Goal: Information Seeking & Learning: Learn about a topic

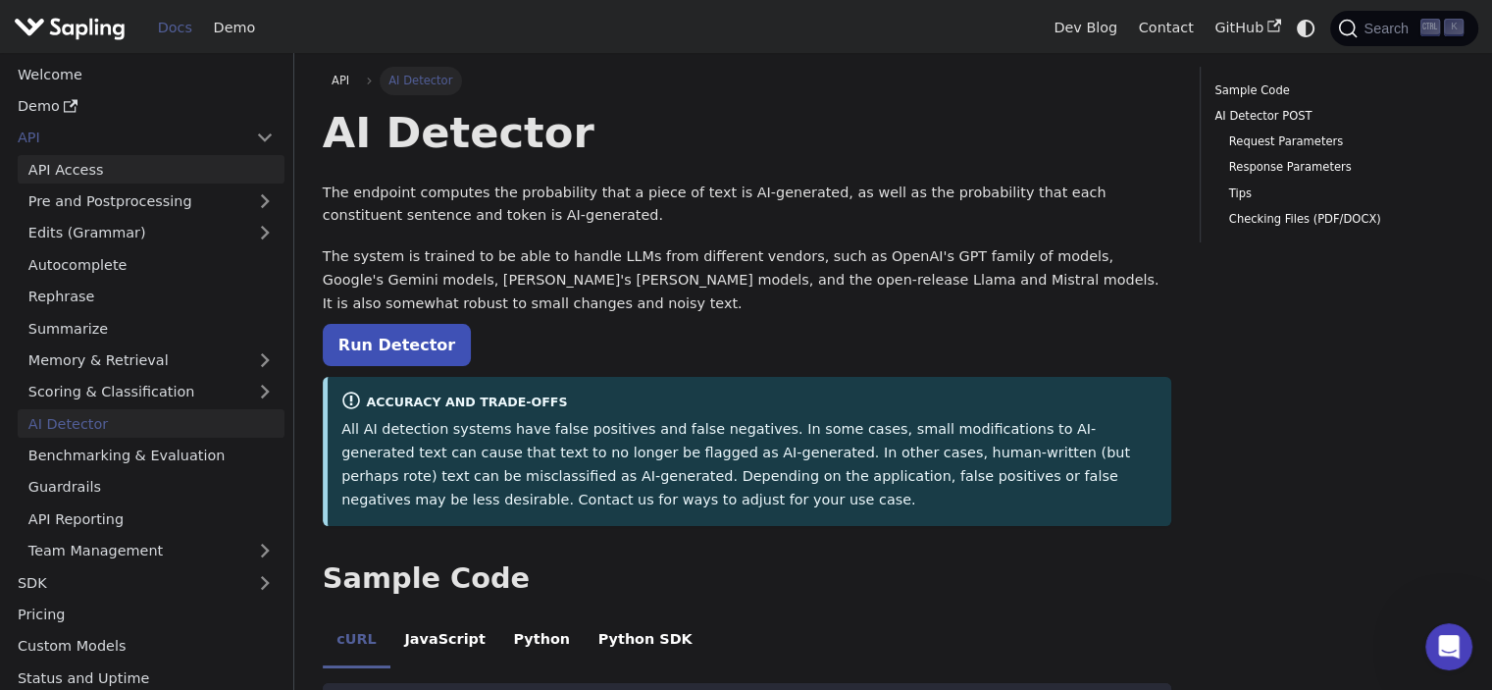
click at [63, 170] on link "API Access" at bounding box center [151, 169] width 267 height 28
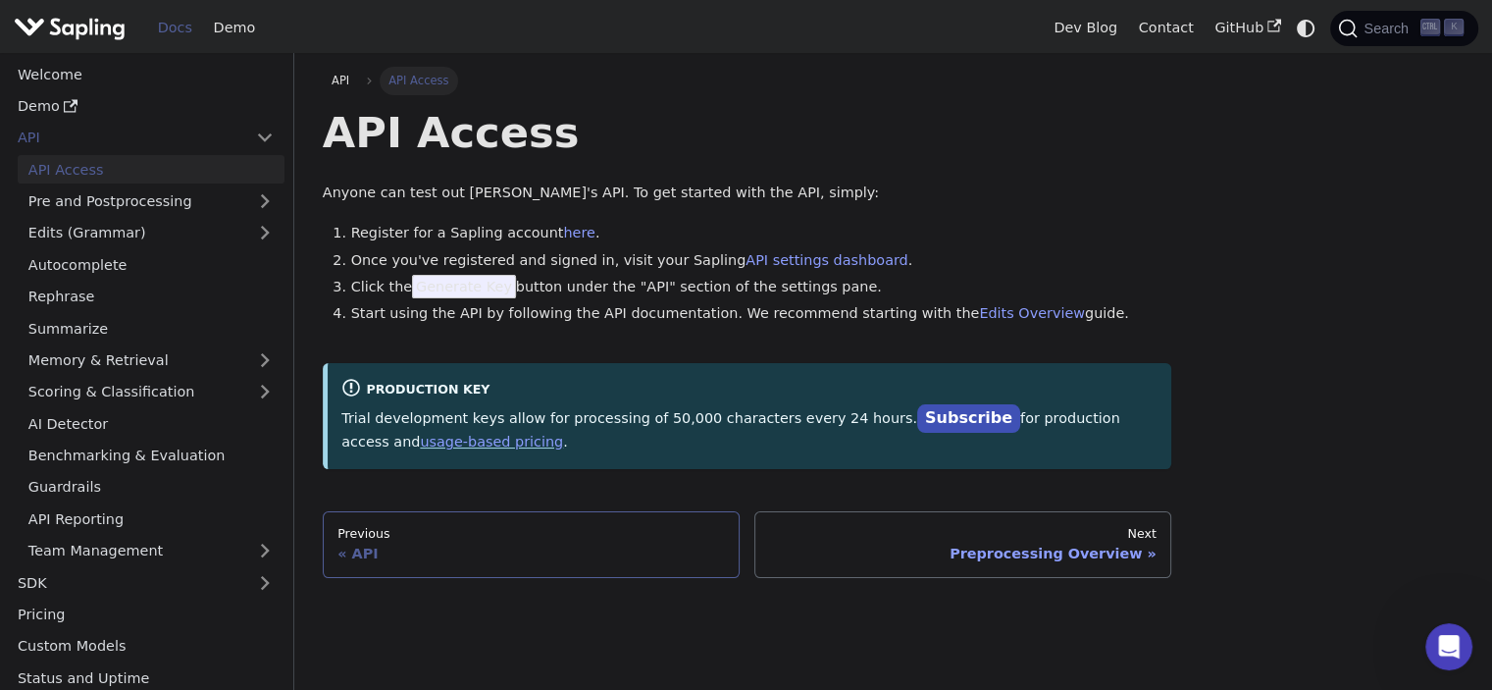
click at [358, 552] on div "API" at bounding box center [531, 553] width 388 height 18
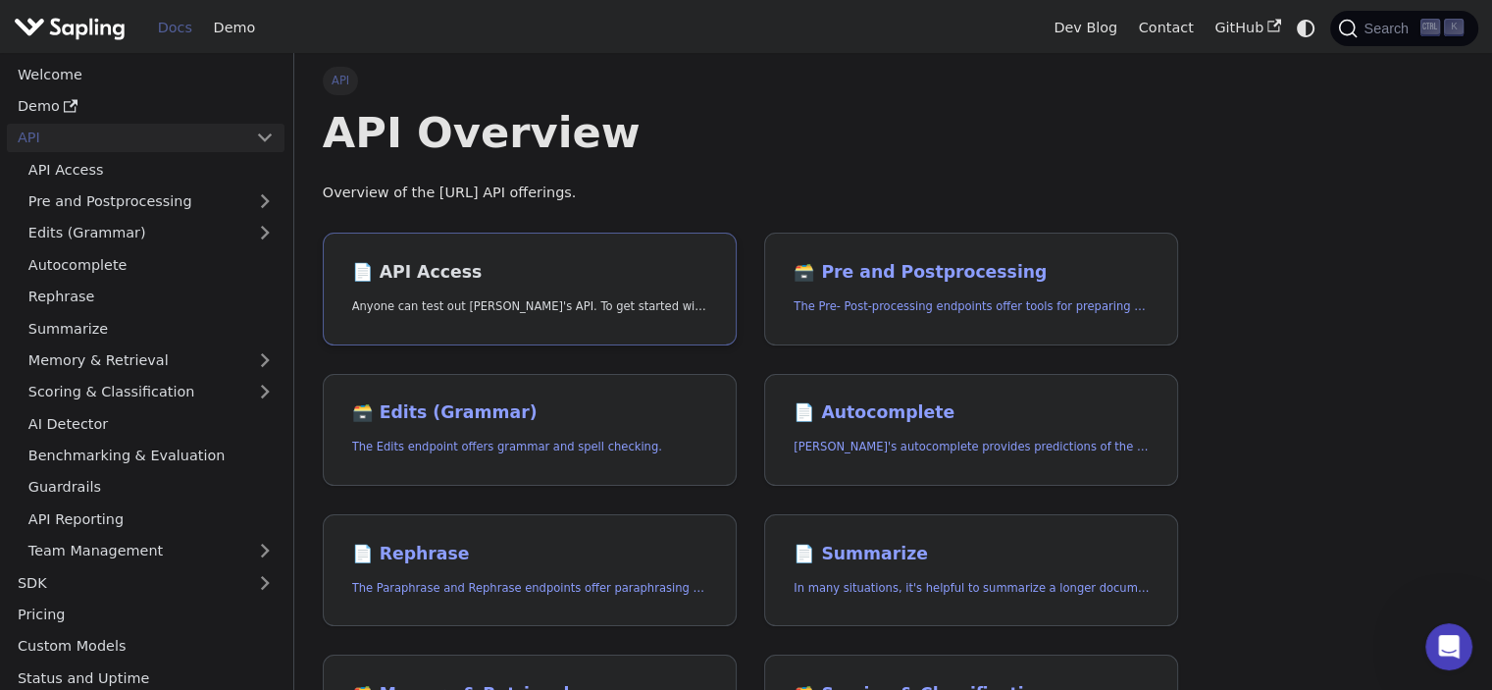
click at [453, 294] on link "📄️ API Access Anyone can test out [PERSON_NAME]'s API. To get started with the …" at bounding box center [530, 289] width 414 height 113
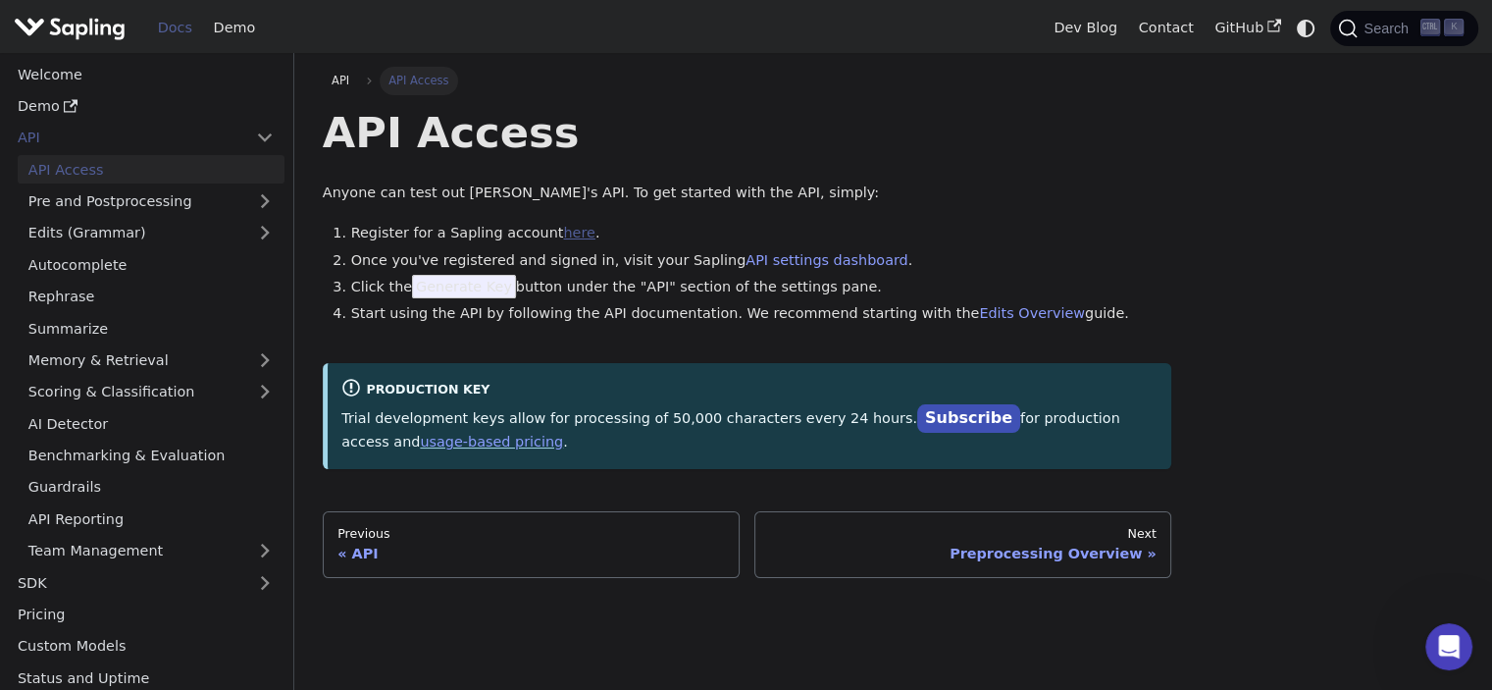
click at [563, 233] on link "here" at bounding box center [578, 233] width 31 height 16
click at [86, 133] on link "API" at bounding box center [126, 138] width 238 height 28
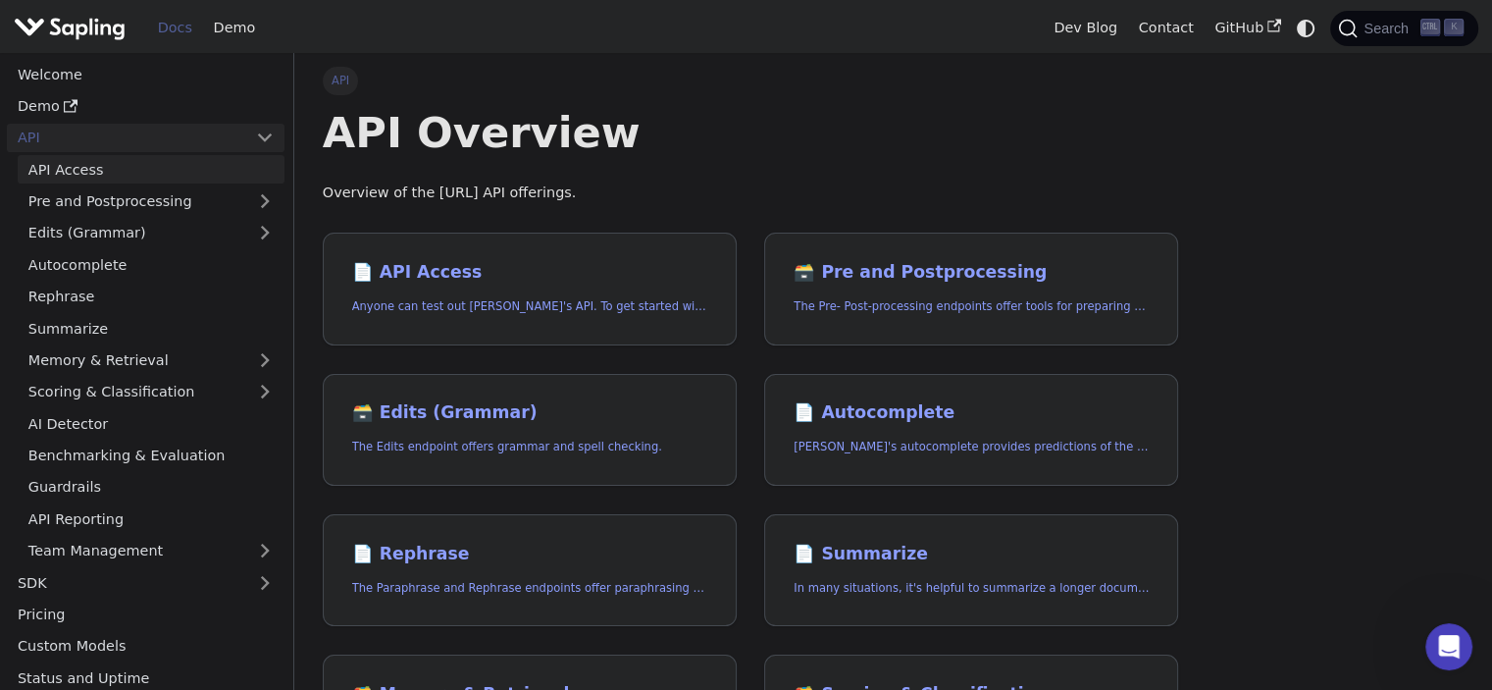
click at [114, 173] on link "API Access" at bounding box center [151, 169] width 267 height 28
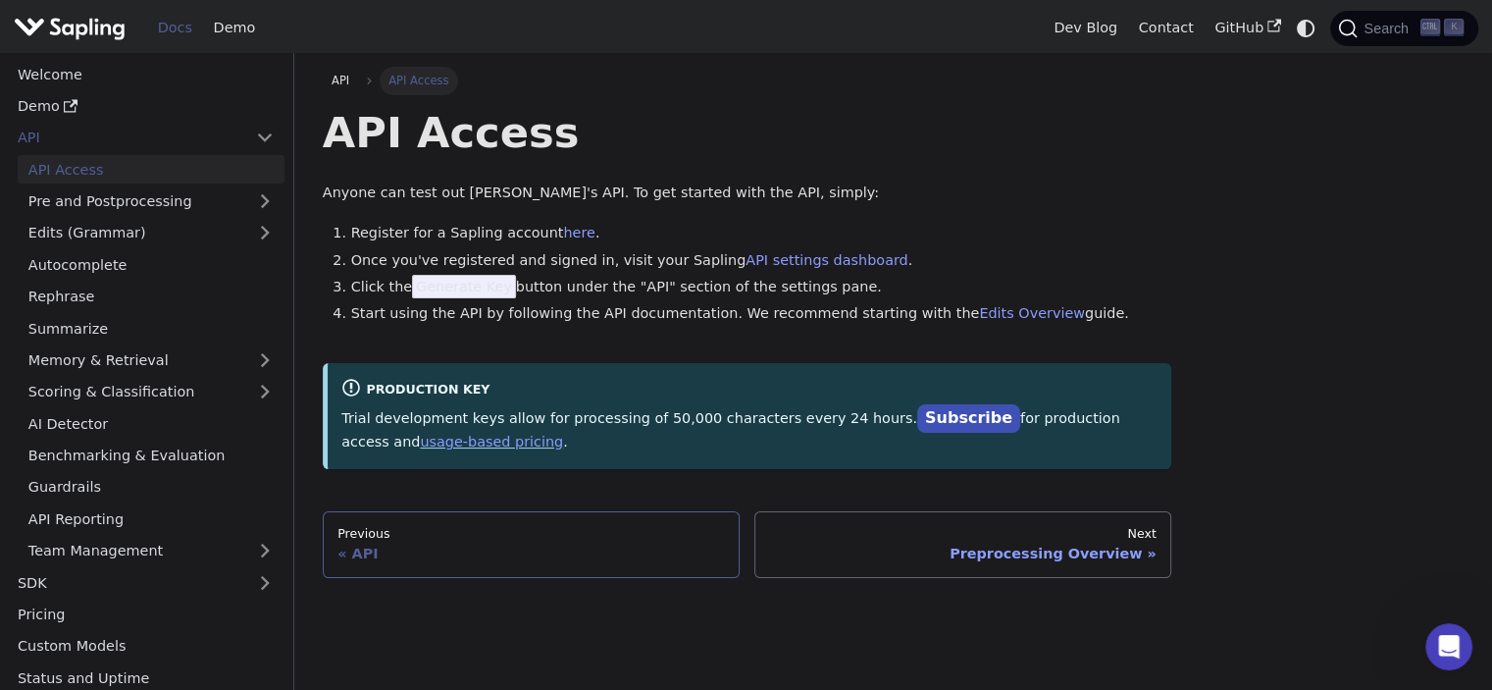
click at [358, 552] on div "API" at bounding box center [531, 553] width 388 height 18
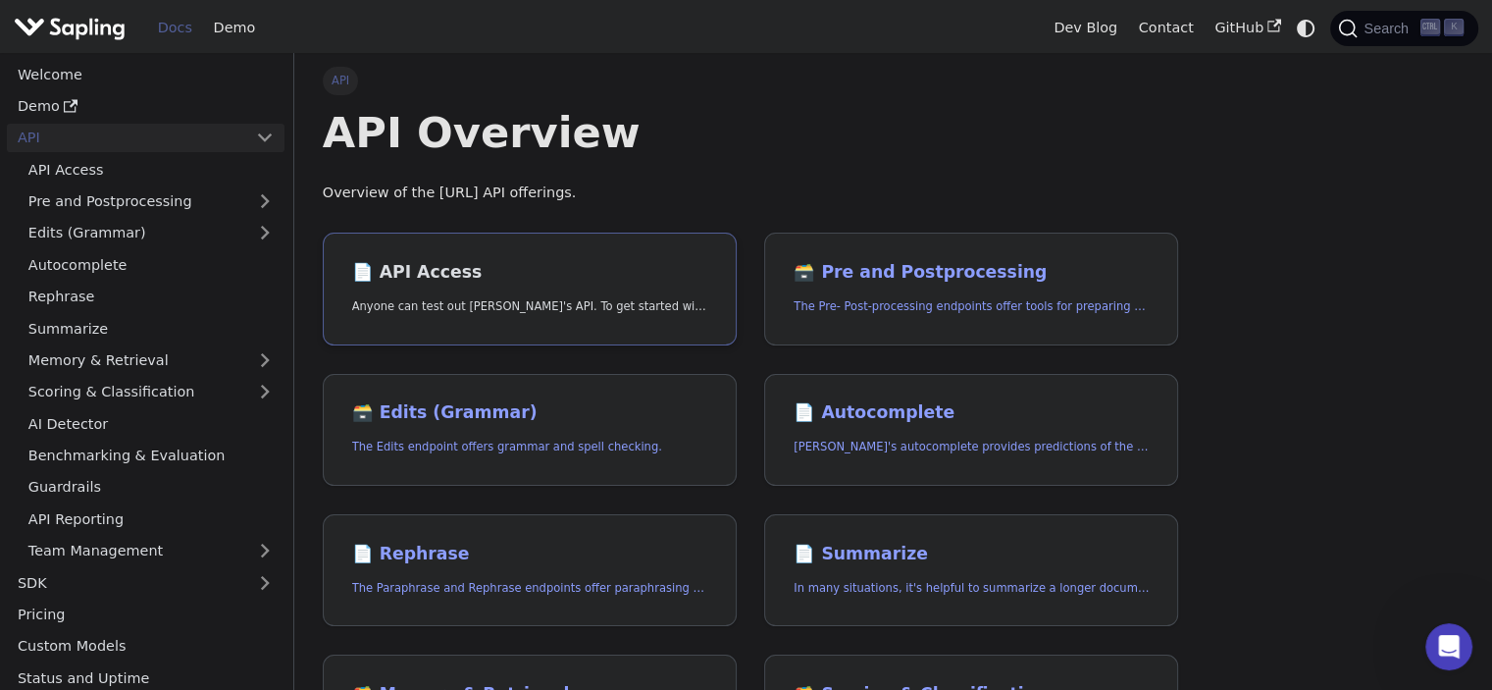
click at [492, 282] on h2 "📄️ API Access" at bounding box center [529, 273] width 355 height 22
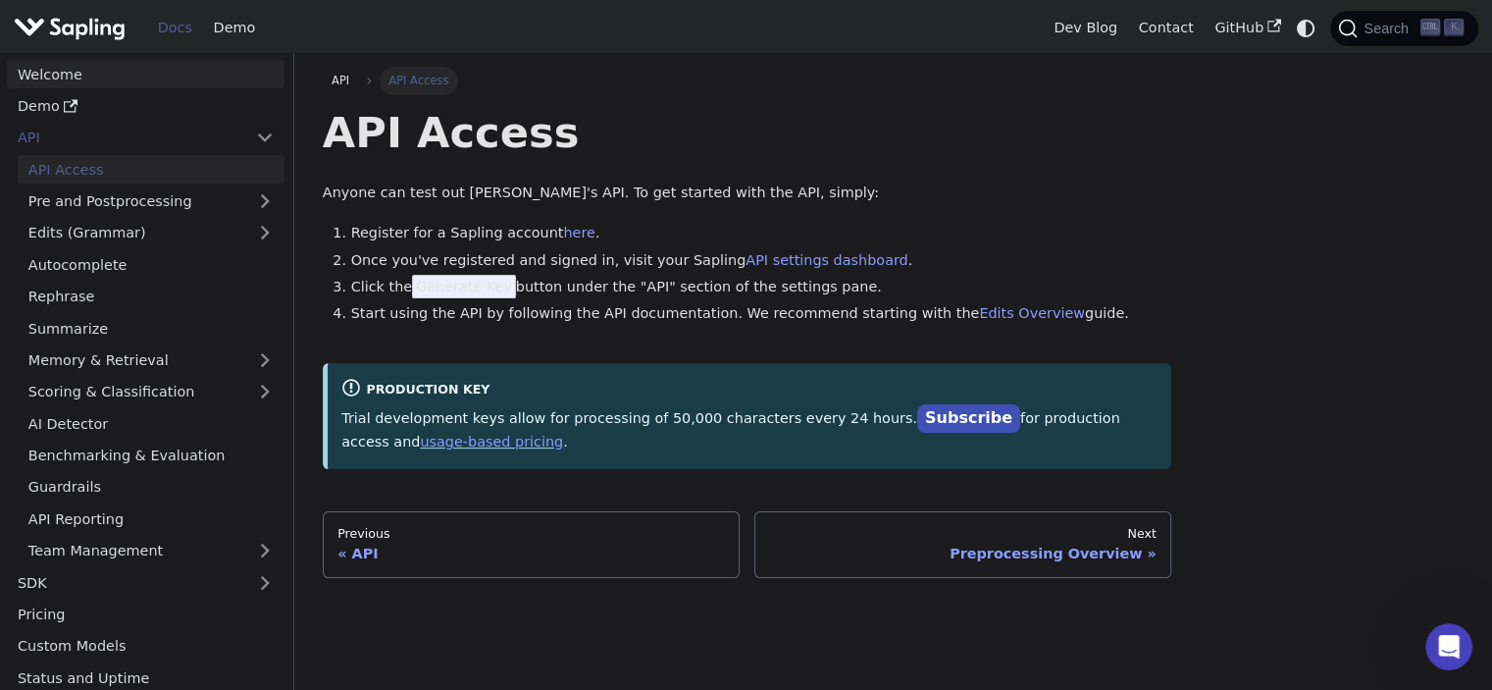
click at [139, 68] on link "Welcome" at bounding box center [146, 74] width 278 height 28
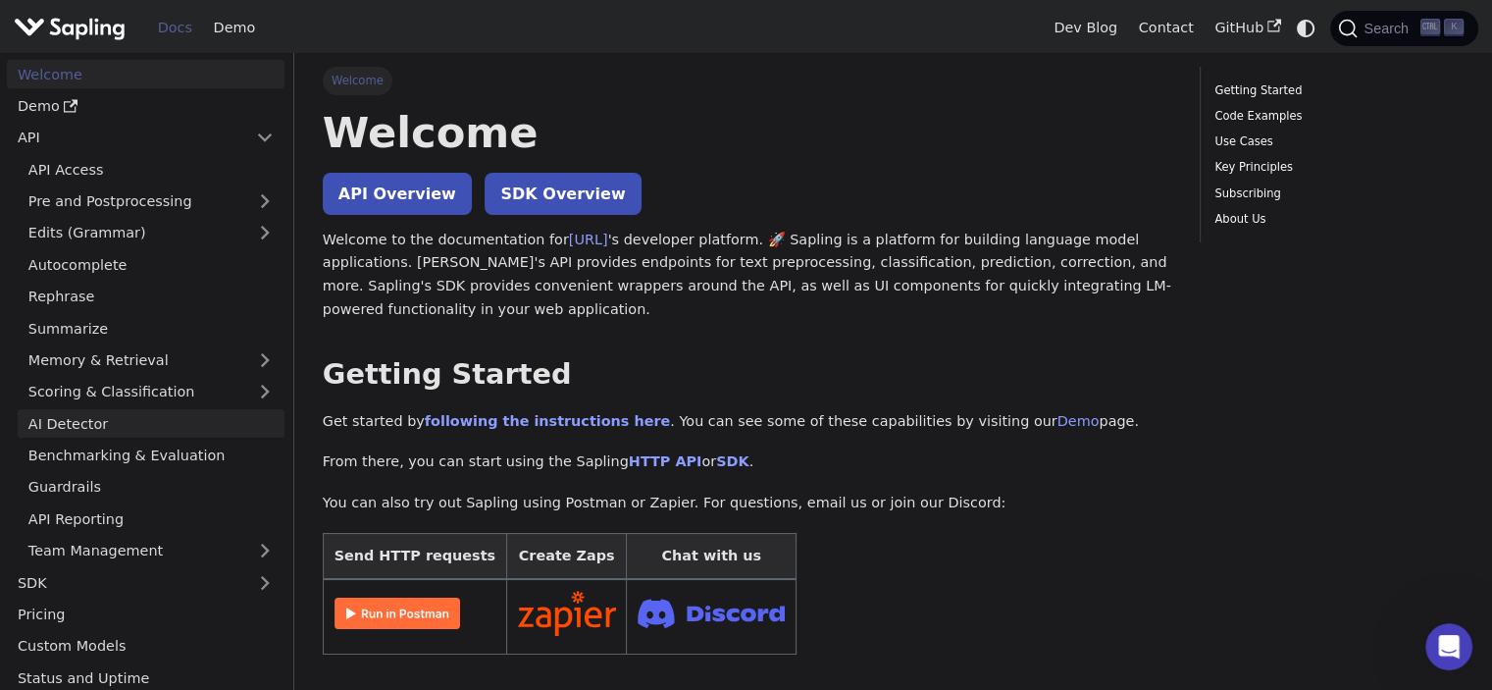
click at [91, 419] on link "AI Detector" at bounding box center [151, 423] width 267 height 28
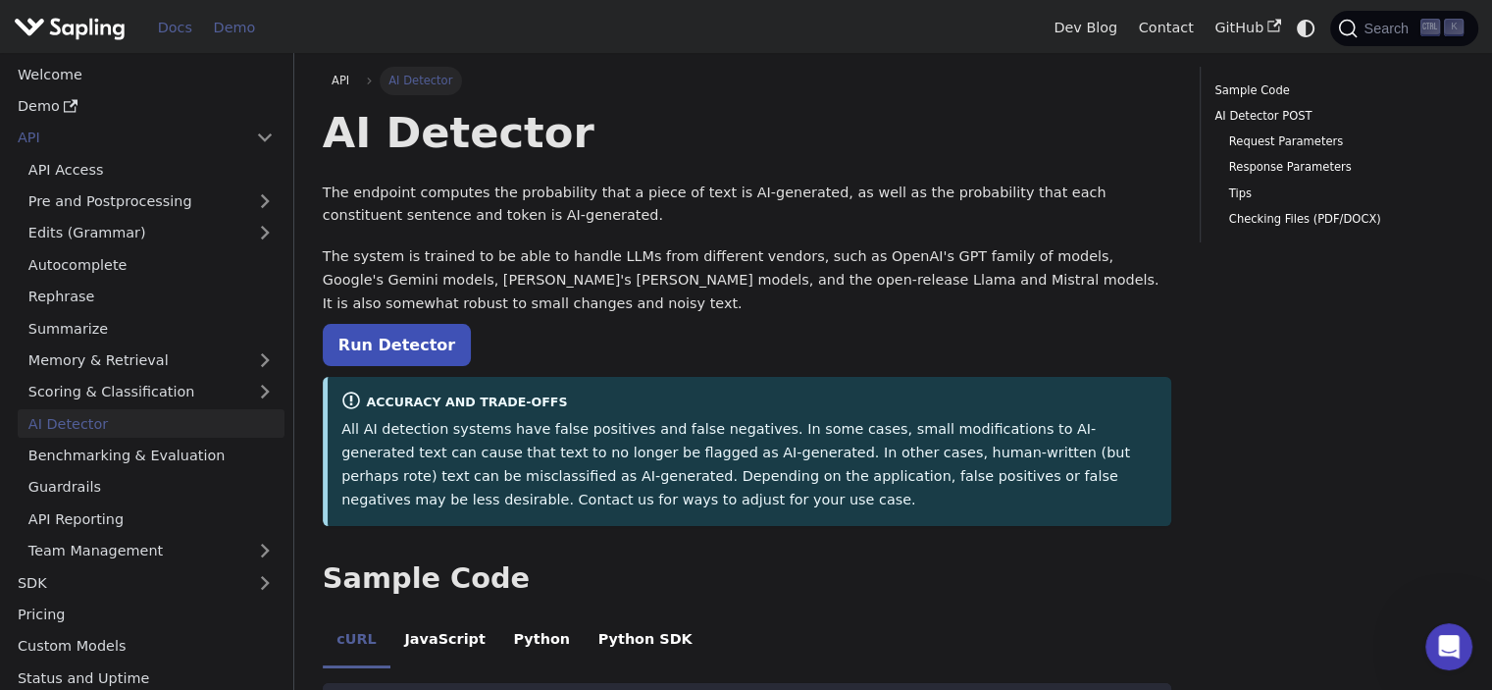
click at [240, 20] on link "Demo" at bounding box center [234, 28] width 63 height 30
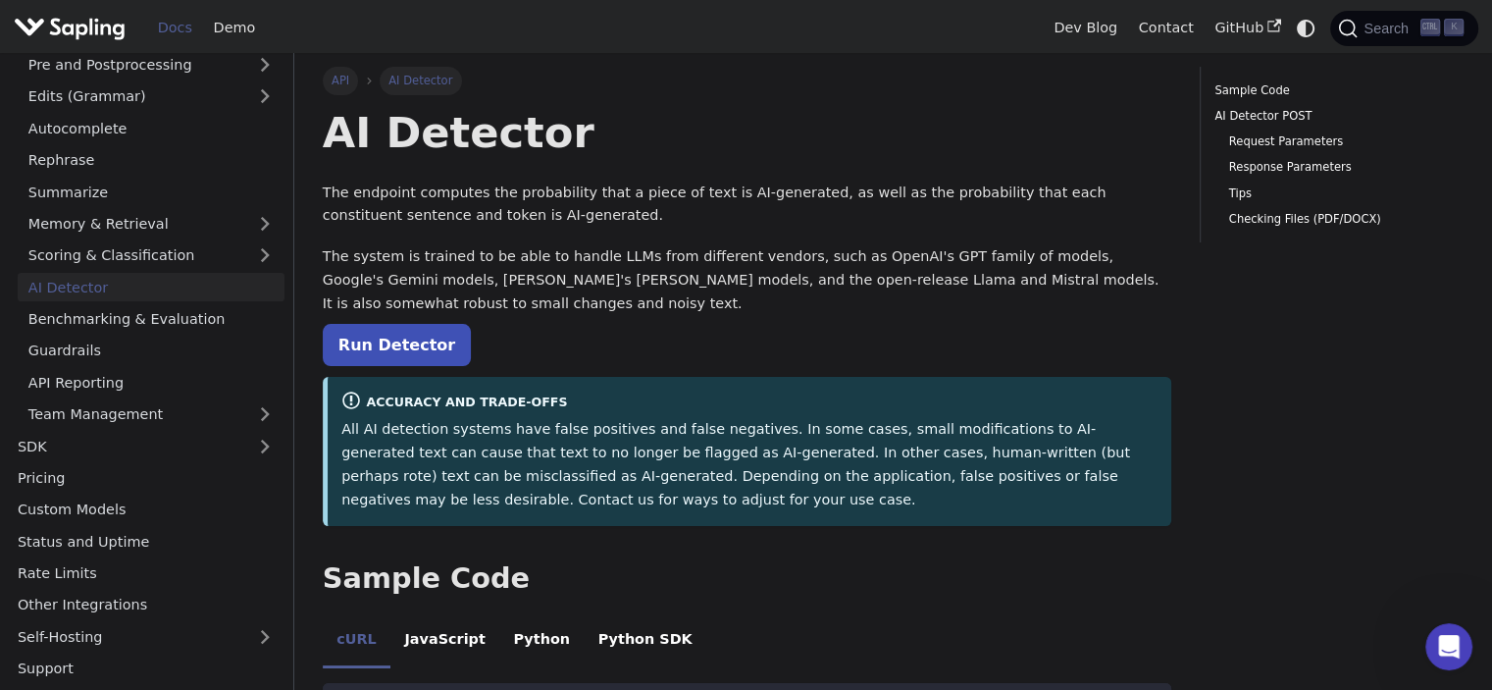
click at [336, 79] on span "API" at bounding box center [341, 81] width 18 height 14
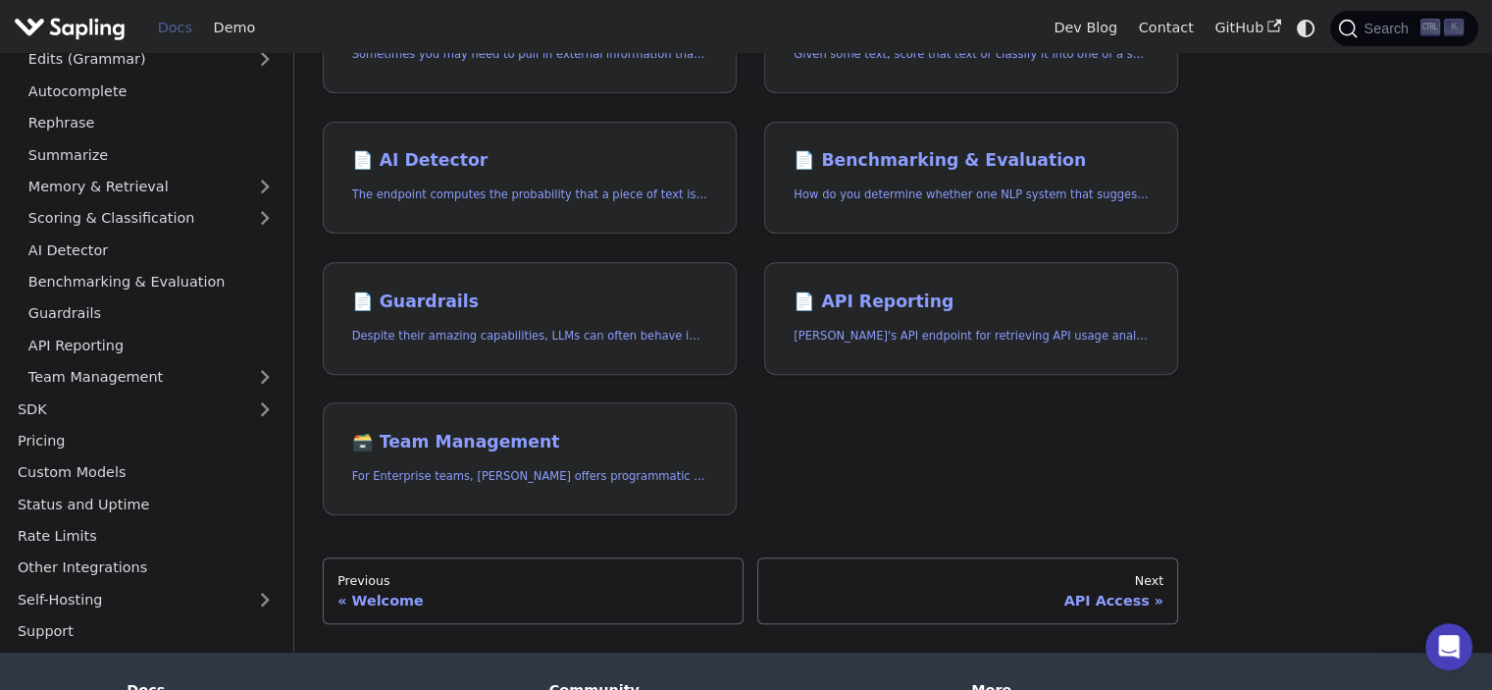
scroll to position [687, 0]
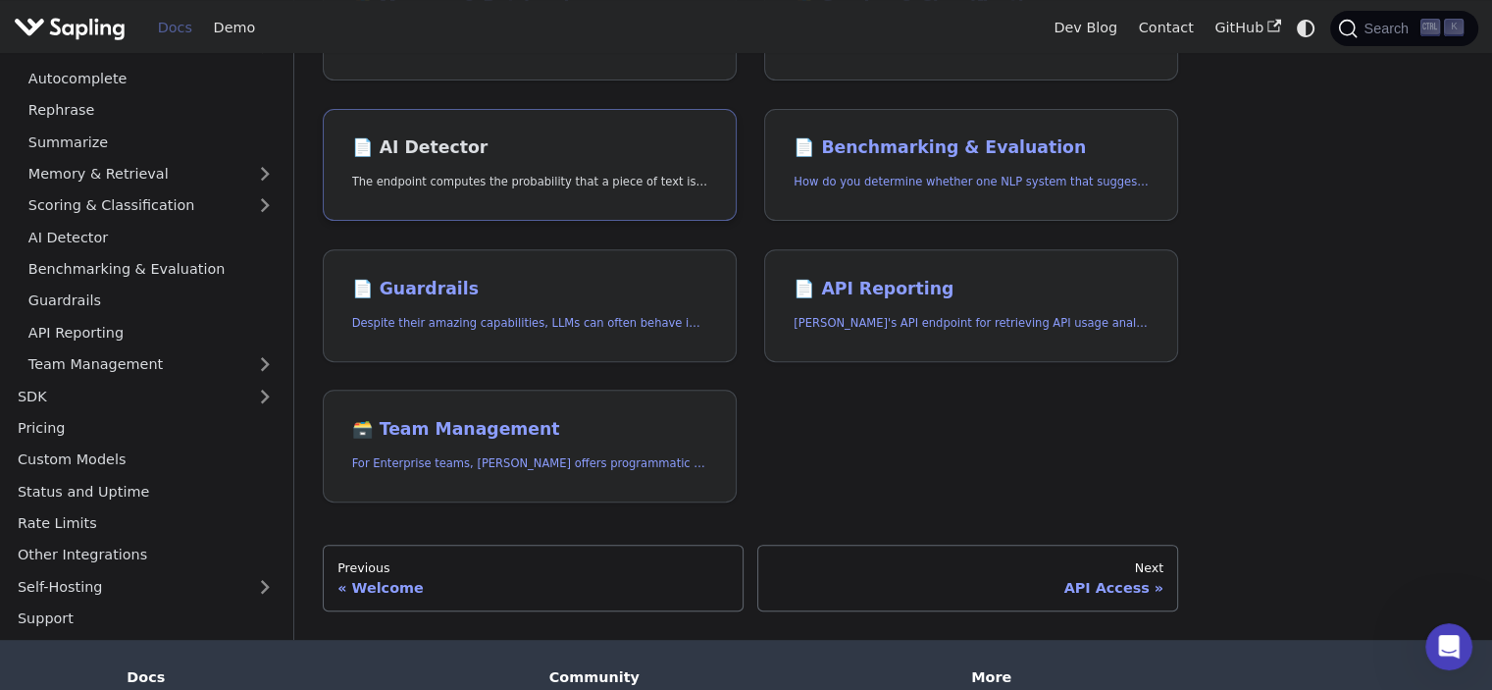
click at [563, 169] on link "📄️ AI Detector The endpoint computes the probability that a piece of text is AI…" at bounding box center [530, 165] width 414 height 113
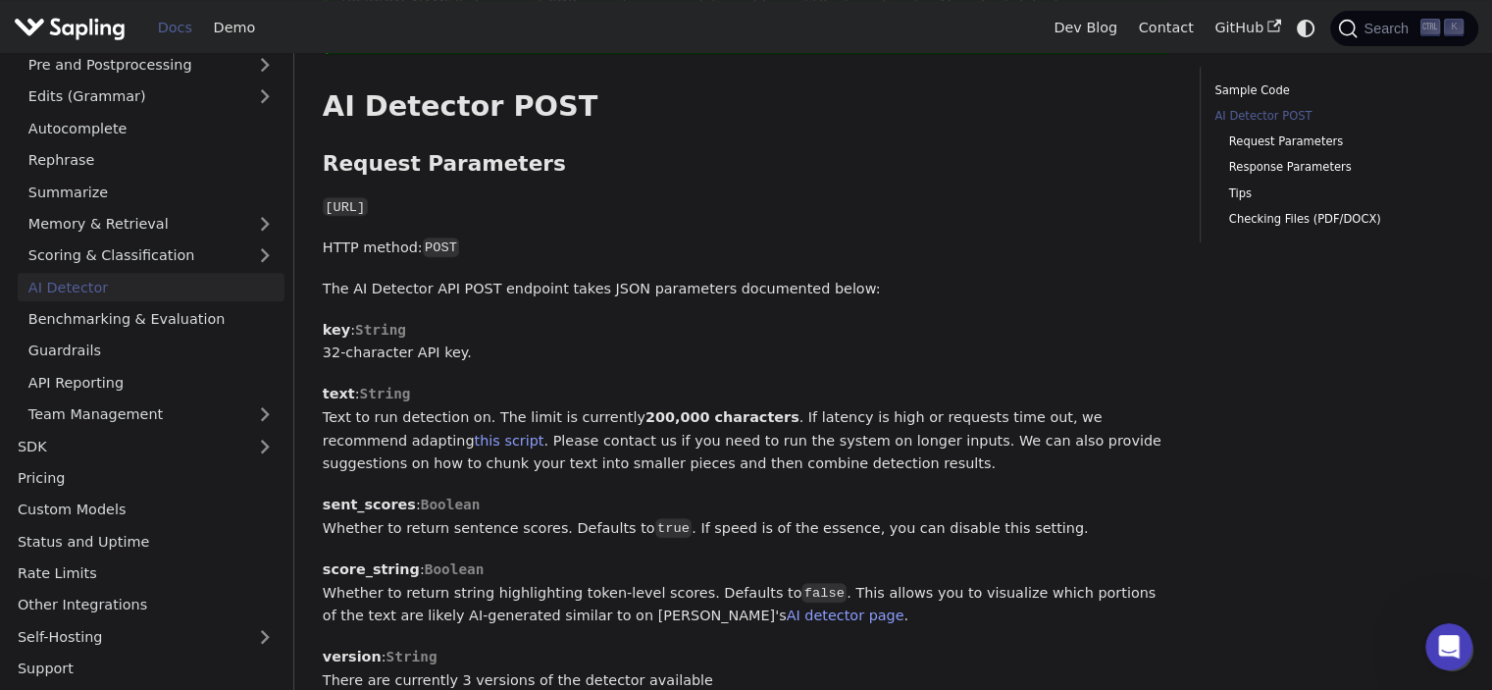
scroll to position [392, 0]
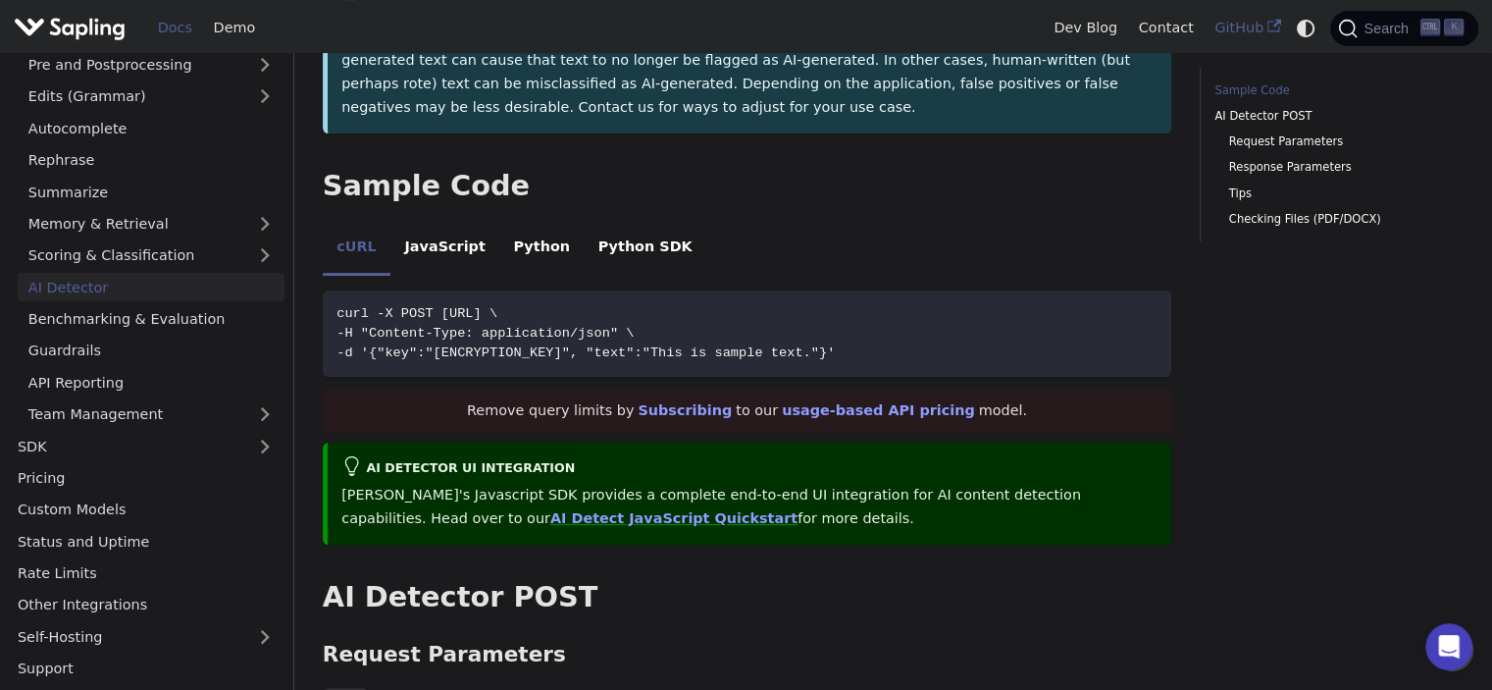
click at [1242, 26] on link "GitHub" at bounding box center [1247, 28] width 87 height 30
click at [1296, 22] on icon "Switch between dark and light mode (currently system mode)" at bounding box center [1306, 29] width 24 height 24
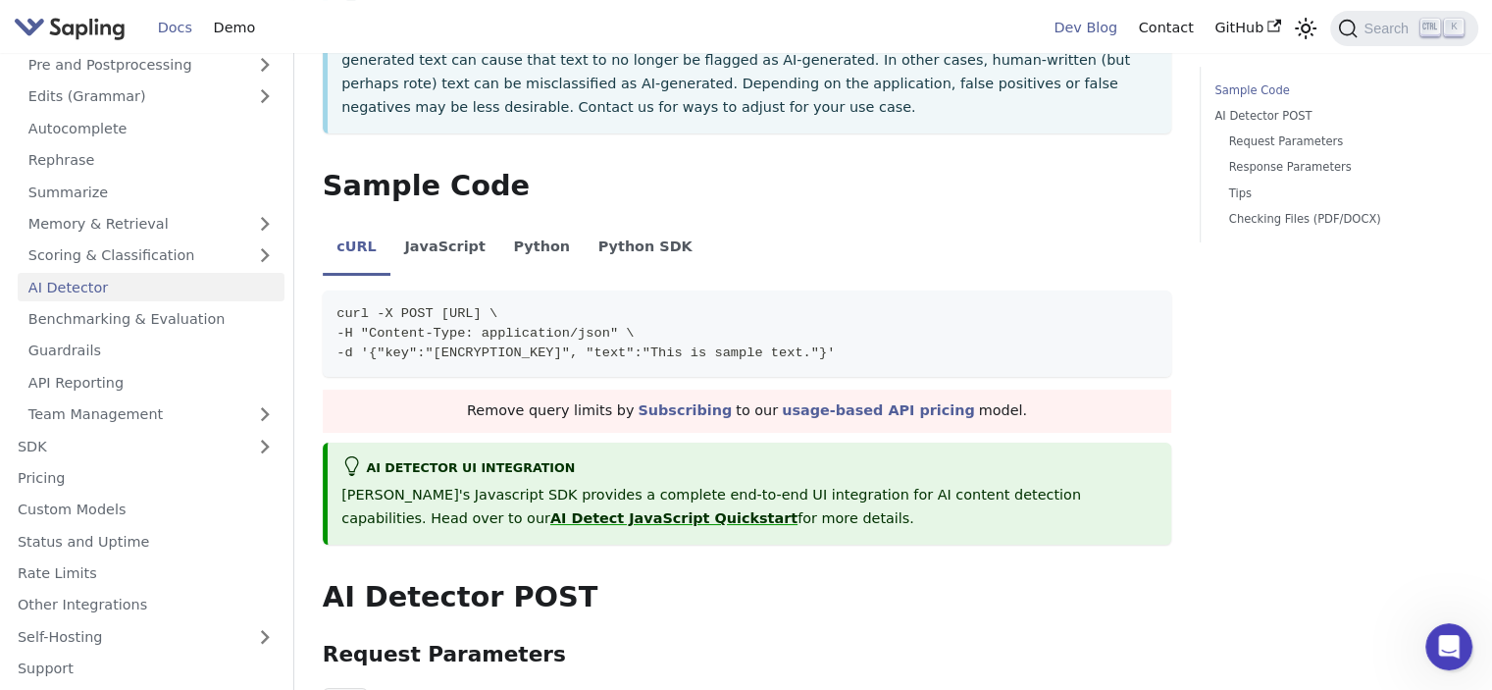
click at [1080, 23] on link "Dev Blog" at bounding box center [1085, 28] width 84 height 30
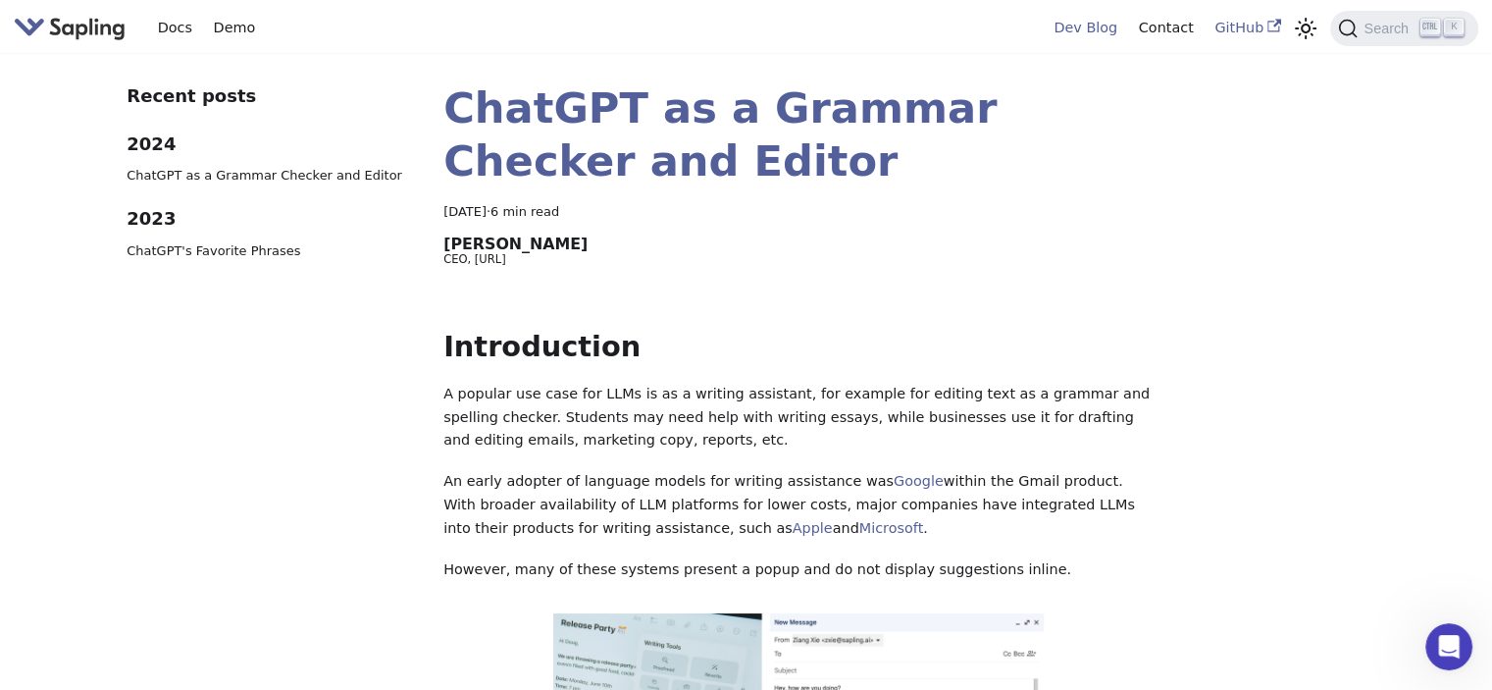
click at [1237, 24] on link "GitHub" at bounding box center [1247, 28] width 87 height 30
click at [169, 27] on link "Docs" at bounding box center [175, 28] width 56 height 30
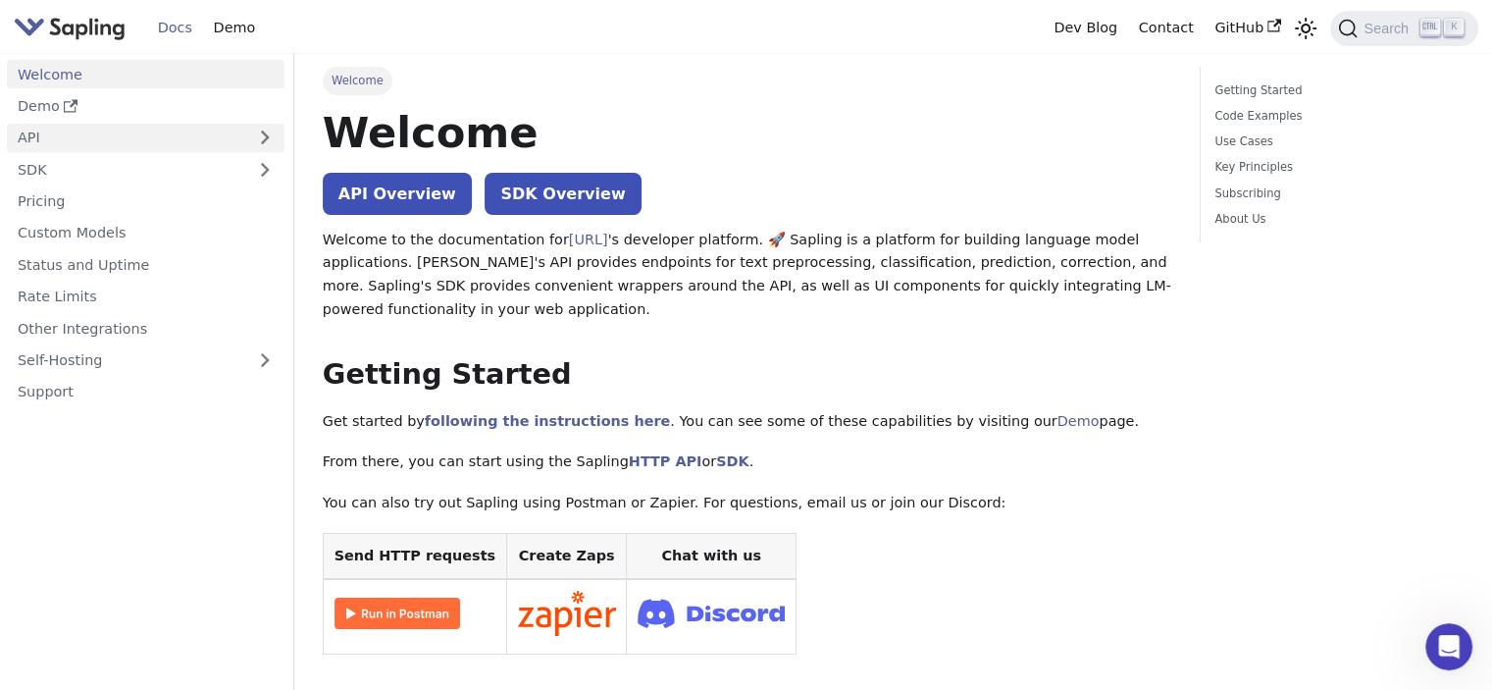
click at [81, 137] on link "API" at bounding box center [126, 138] width 238 height 28
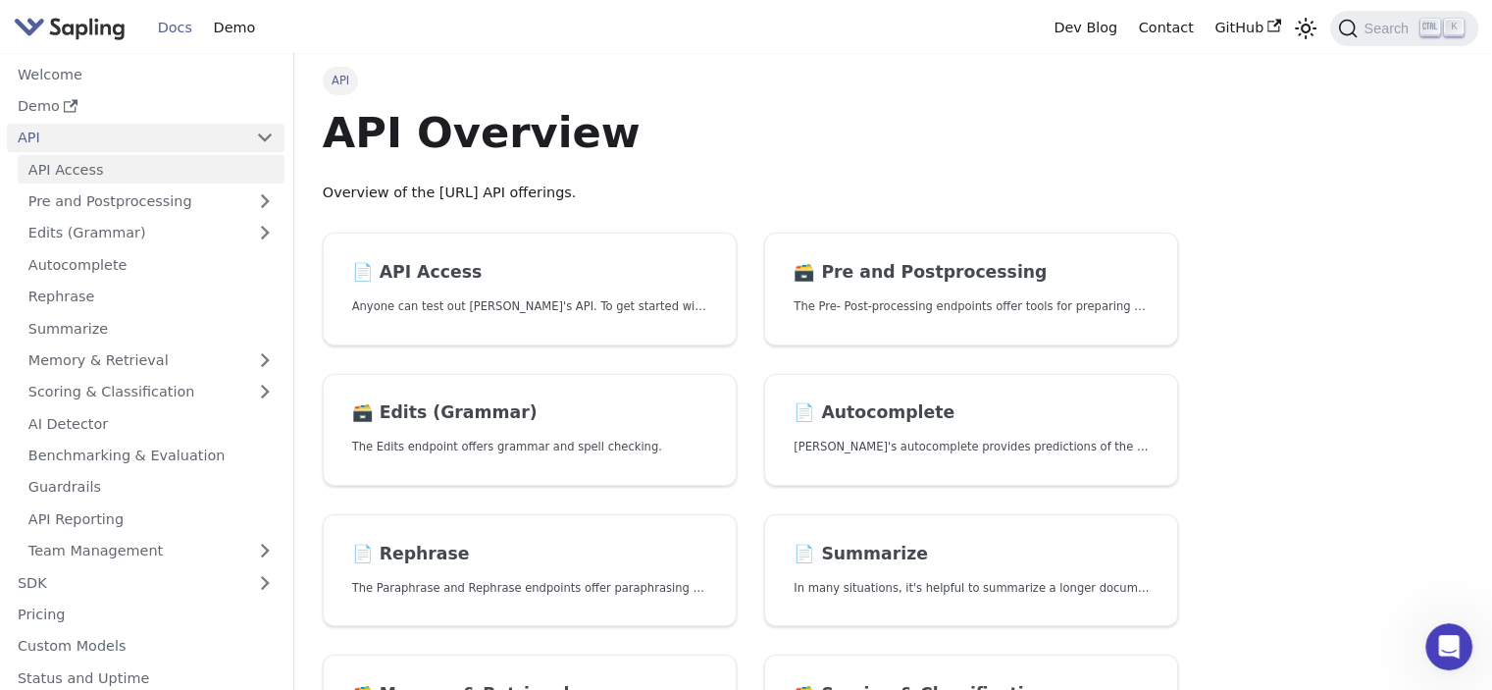
click at [110, 171] on link "API Access" at bounding box center [151, 169] width 267 height 28
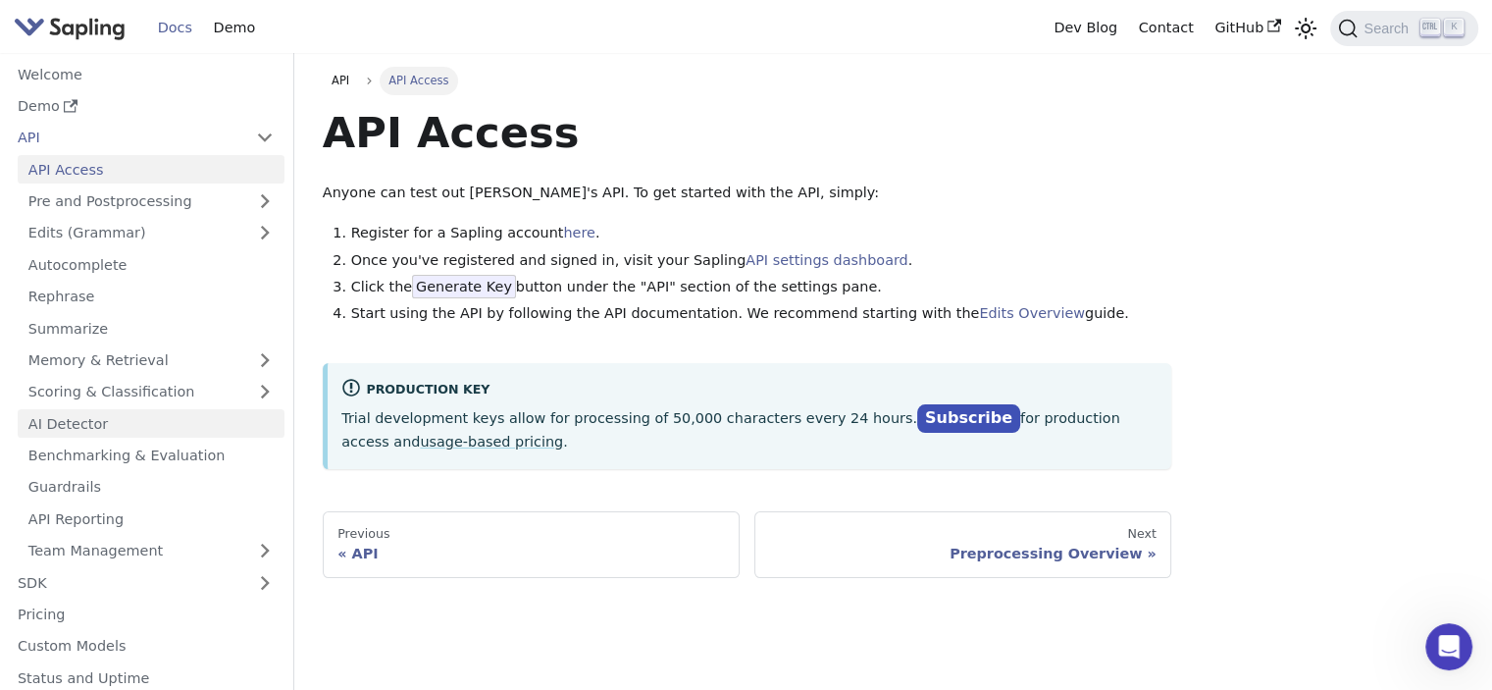
click at [103, 429] on link "AI Detector" at bounding box center [151, 423] width 267 height 28
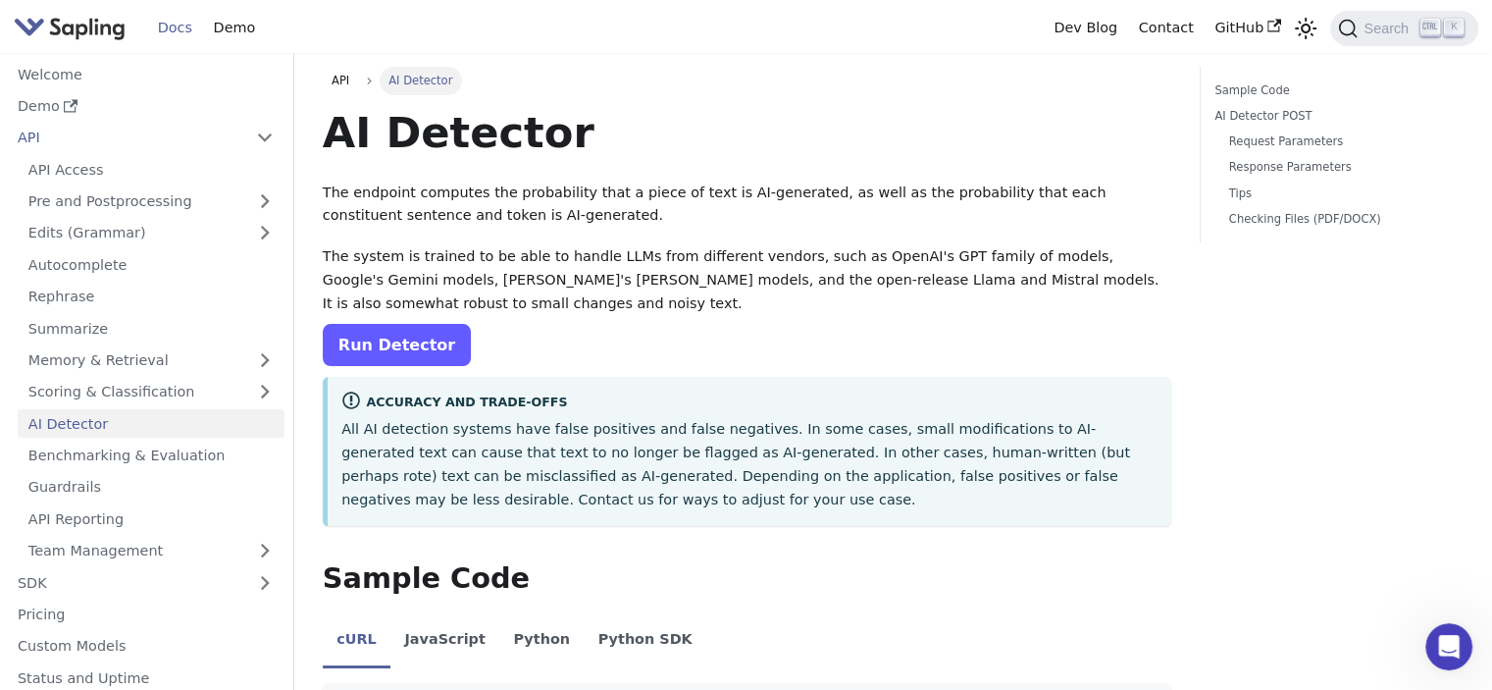
click at [420, 352] on link "Run Detector" at bounding box center [397, 345] width 148 height 42
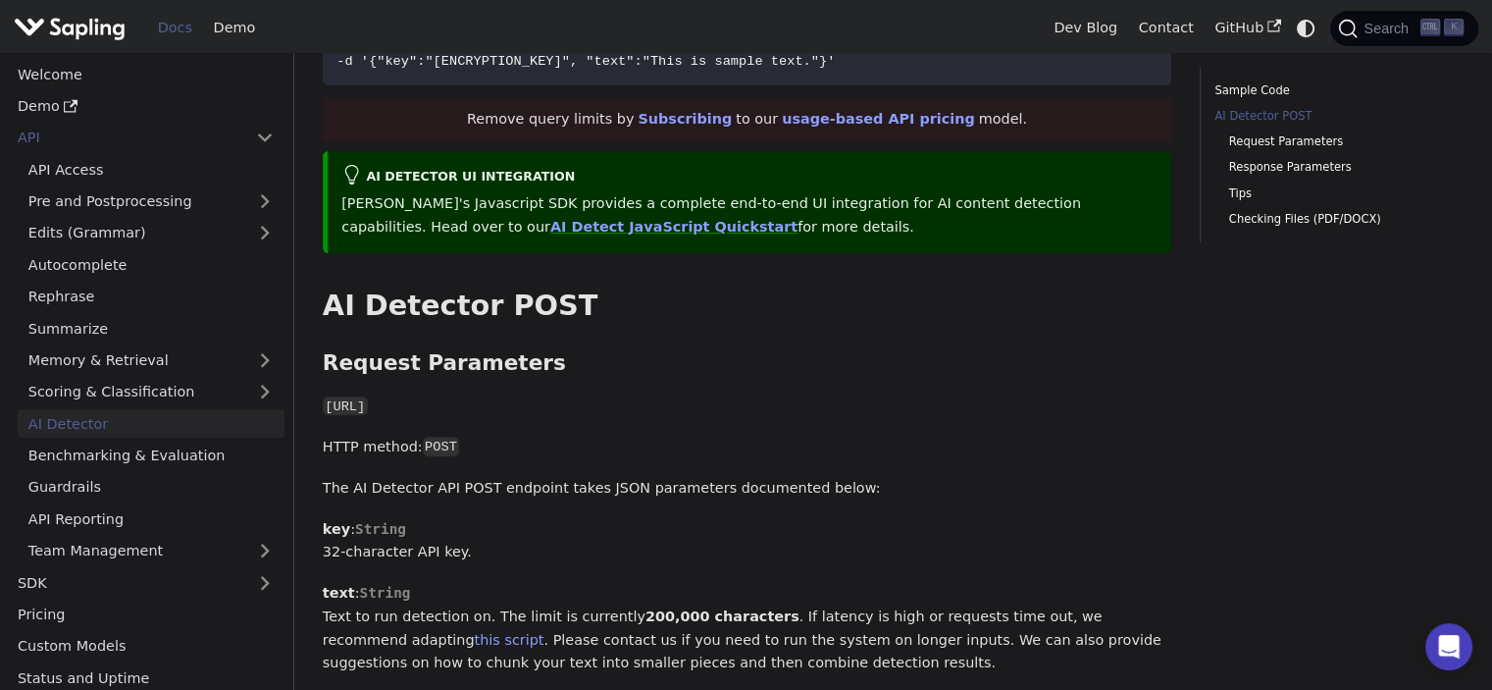
scroll to position [883, 0]
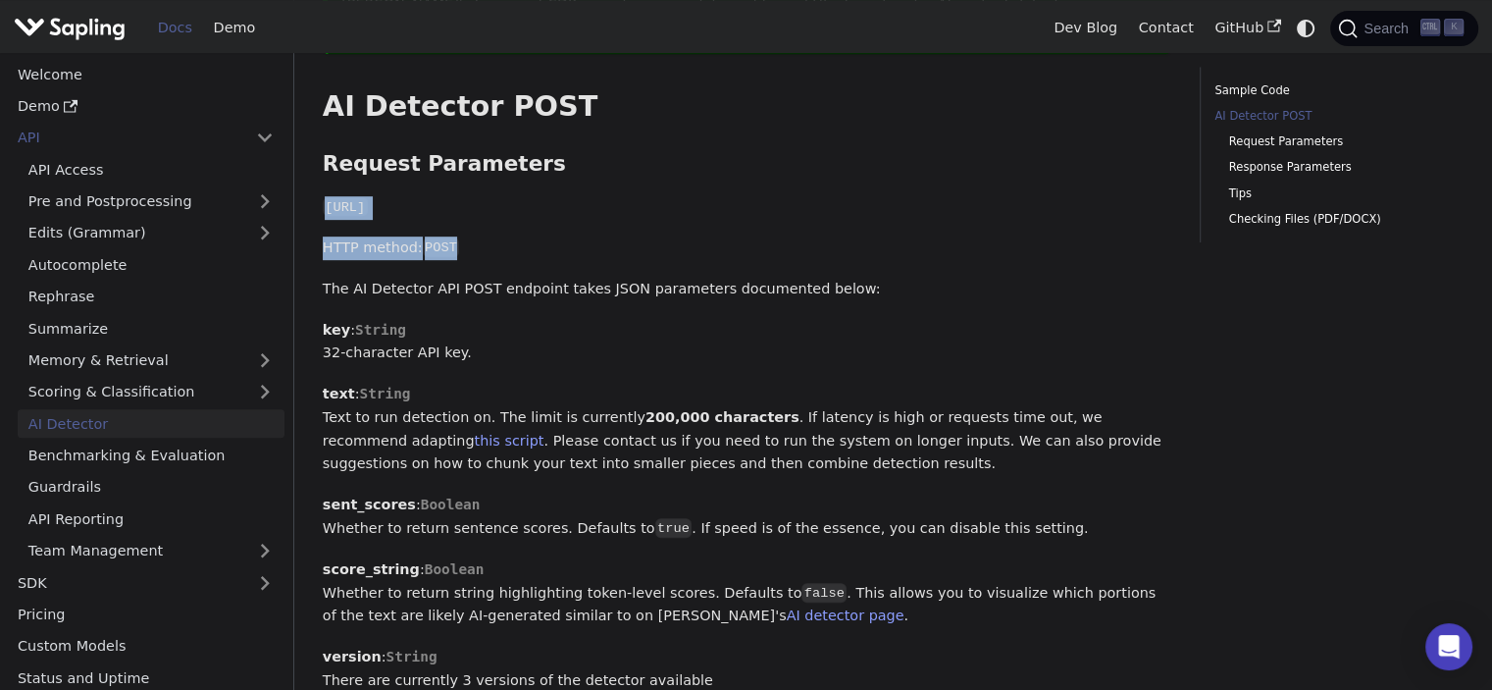
drag, startPoint x: 322, startPoint y: 201, endPoint x: 611, endPoint y: 223, distance: 290.2
click at [609, 216] on p "[URL]" at bounding box center [747, 207] width 849 height 24
drag, startPoint x: 321, startPoint y: 209, endPoint x: 609, endPoint y: 210, distance: 288.4
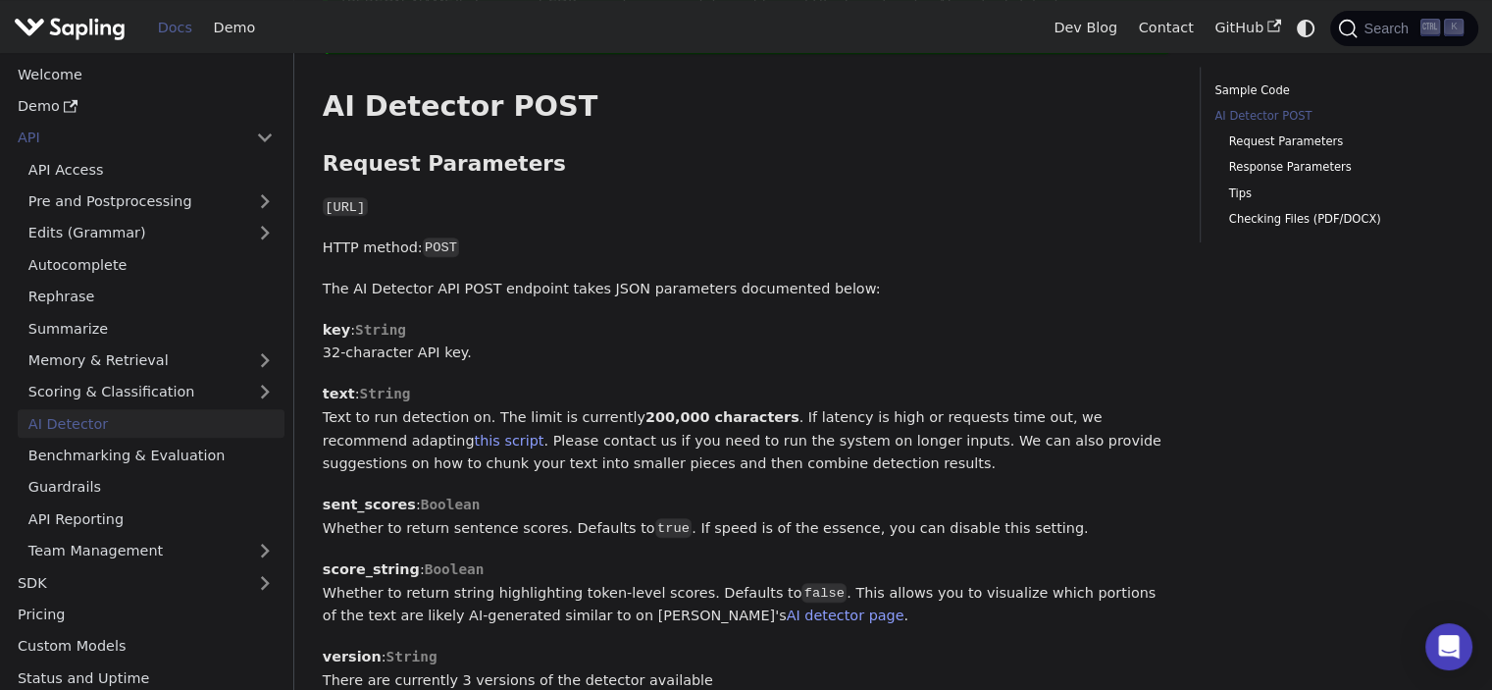
copy code "[URL]"
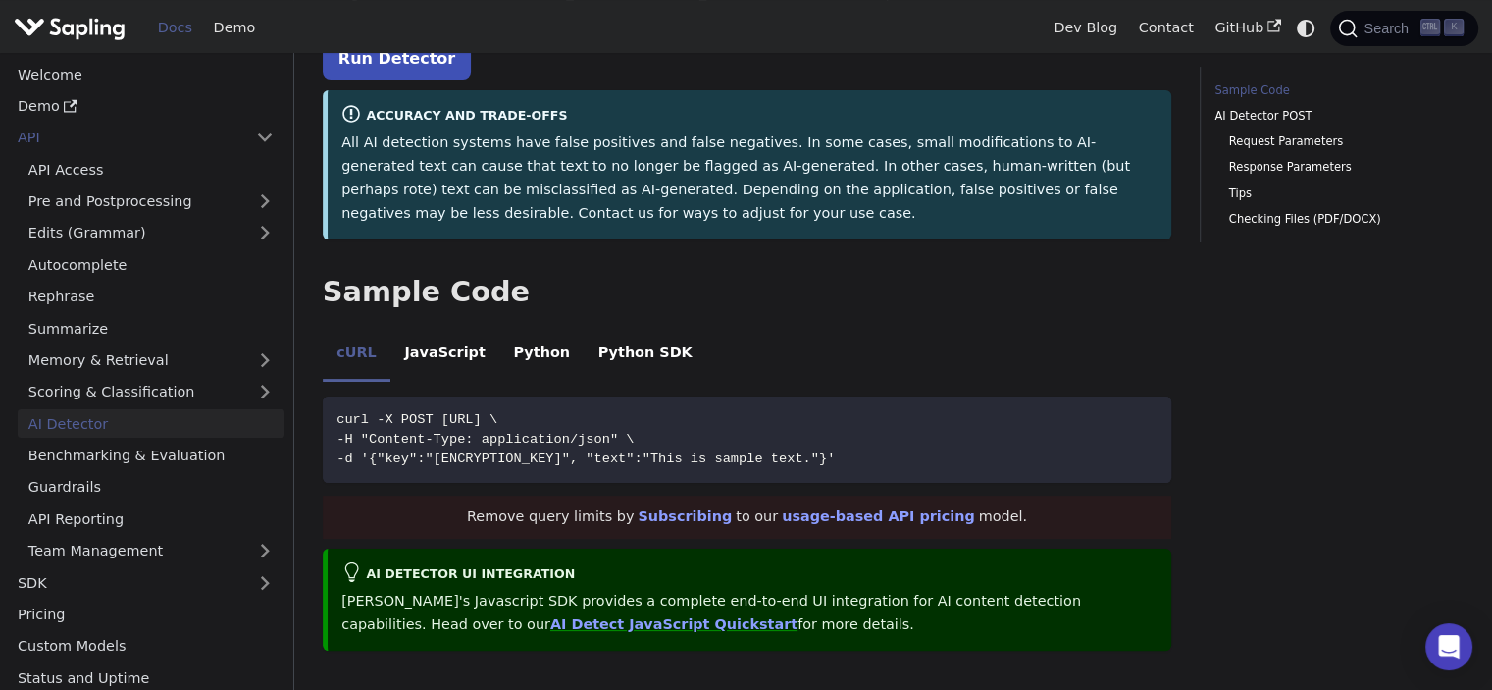
scroll to position [294, 0]
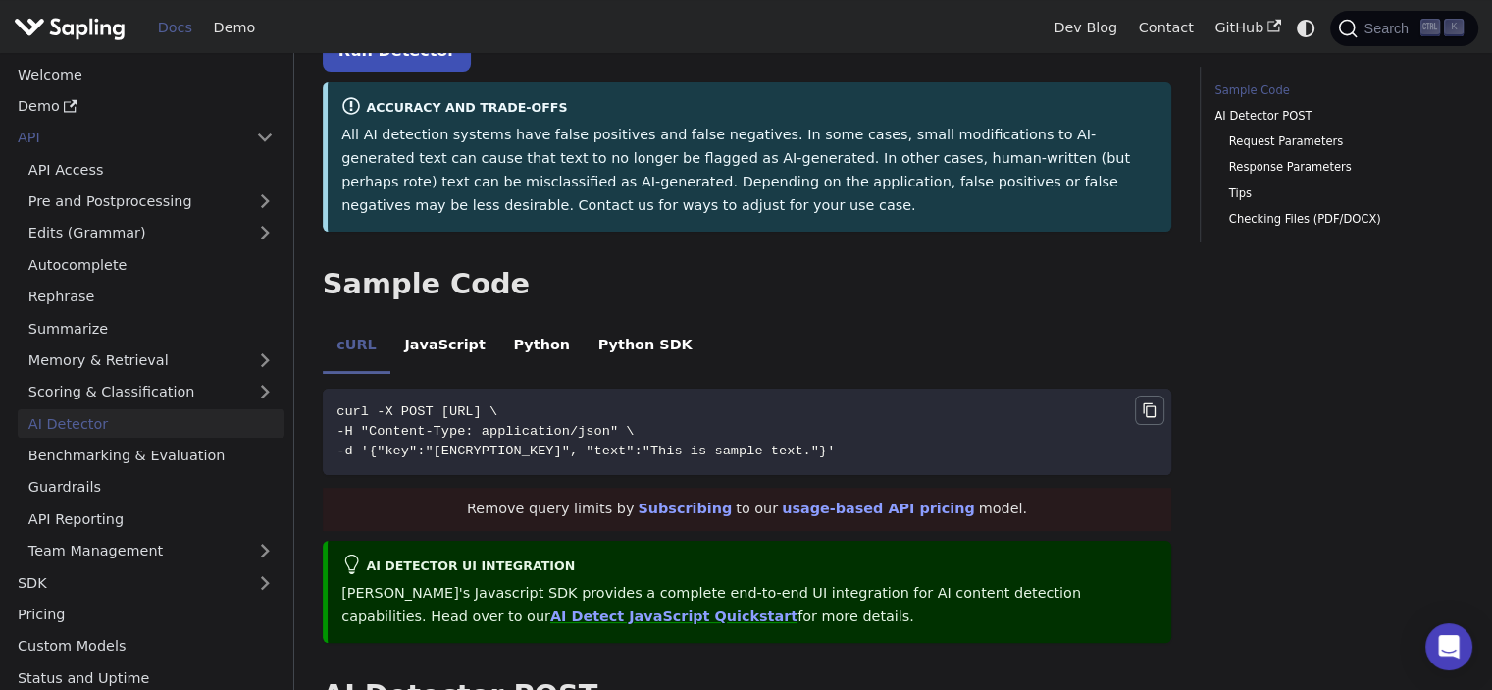
click at [1146, 408] on icon "Copy code to clipboard" at bounding box center [1150, 410] width 16 height 16
copy code "[URL]"
click at [434, 340] on li "JavaScript" at bounding box center [444, 347] width 109 height 55
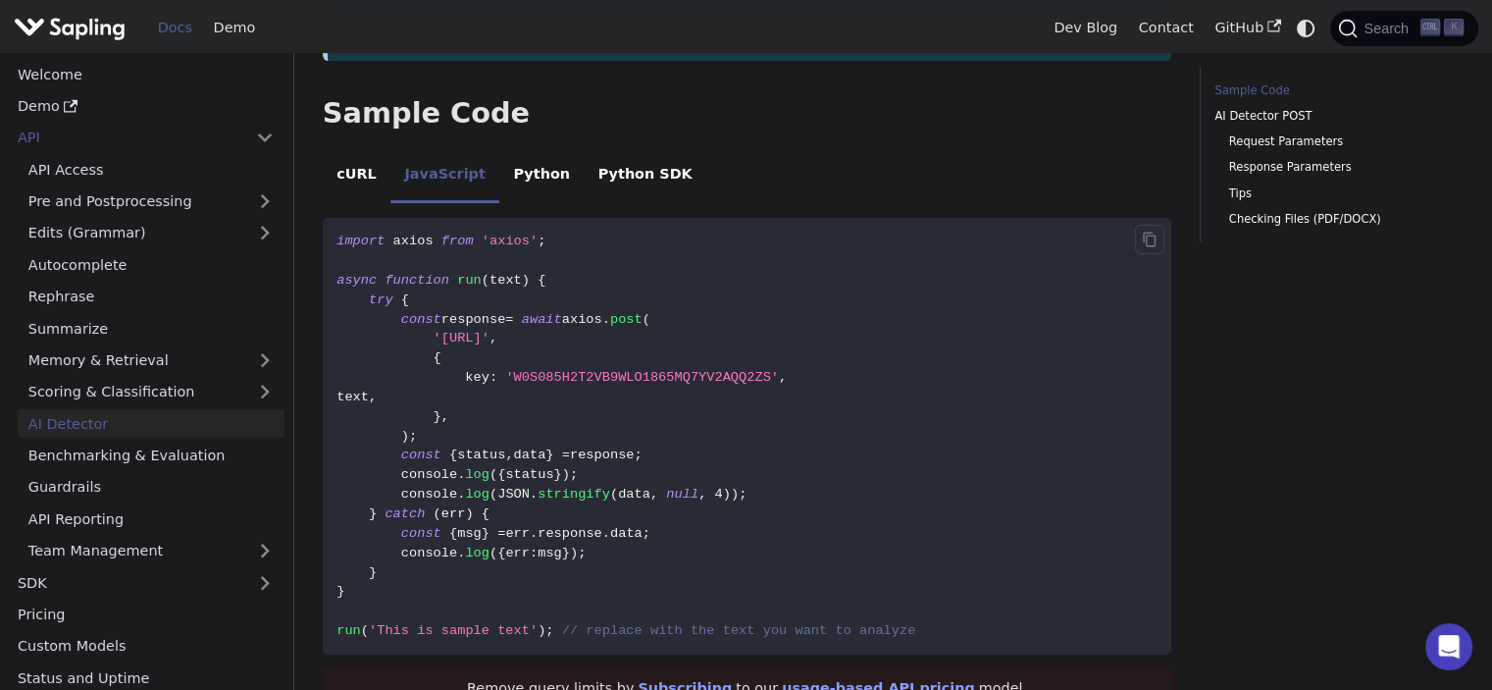
scroll to position [491, 0]
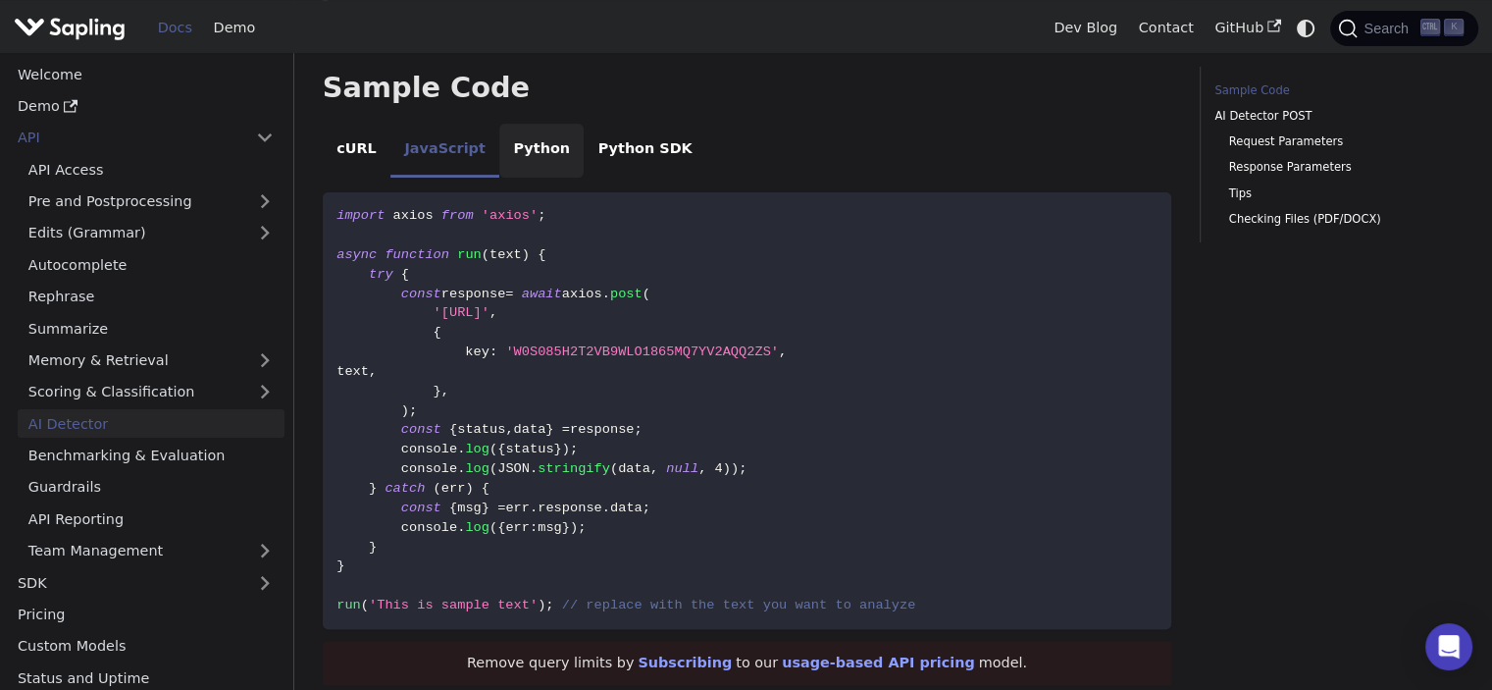
click at [510, 157] on li "Python" at bounding box center [541, 151] width 84 height 55
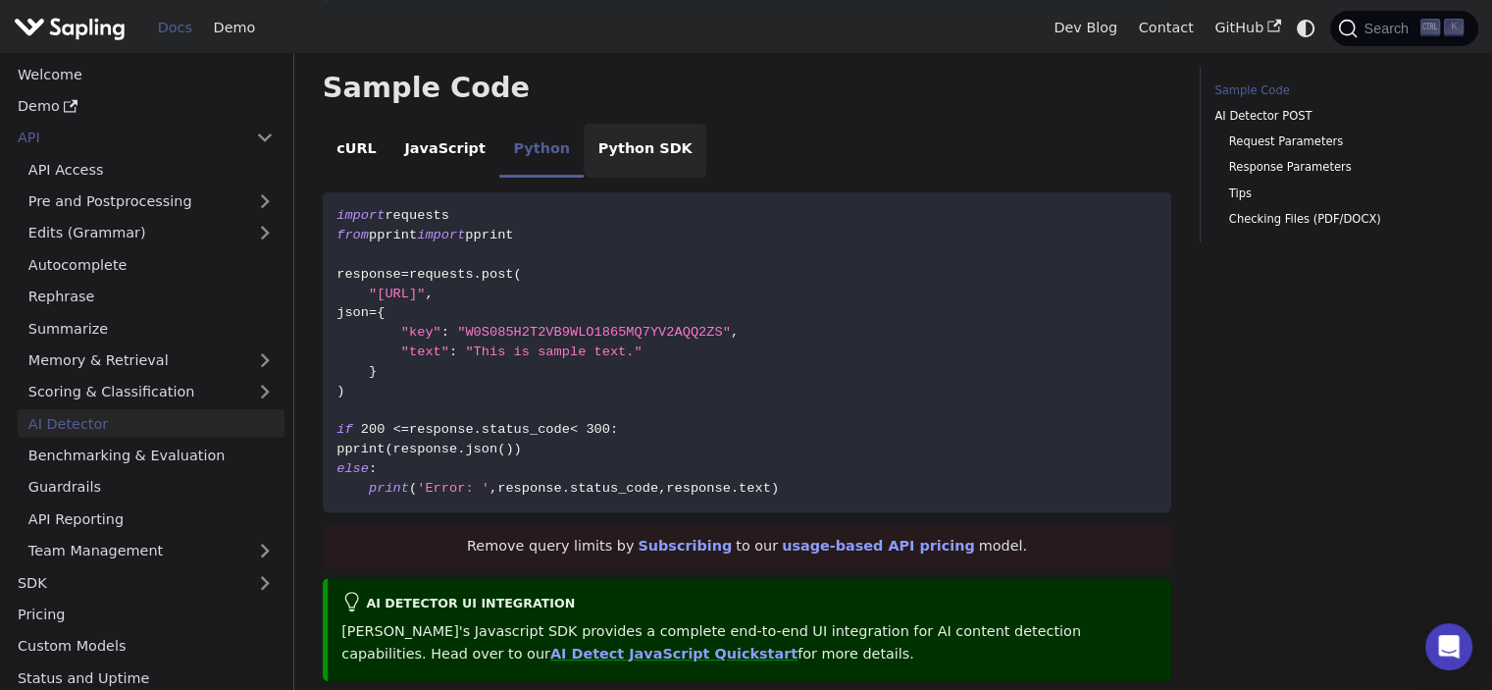
click at [601, 152] on li "Python SDK" at bounding box center [645, 151] width 123 height 55
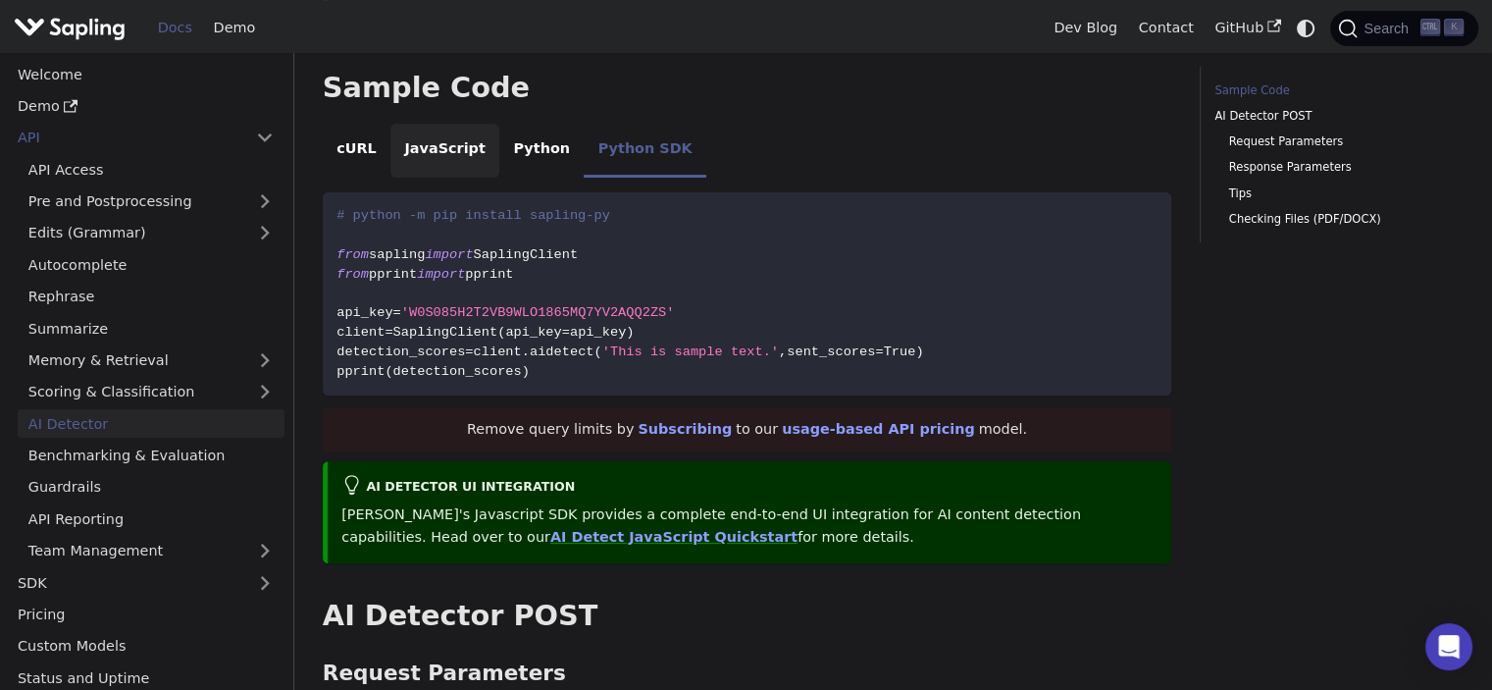
click at [436, 159] on li "JavaScript" at bounding box center [444, 151] width 109 height 55
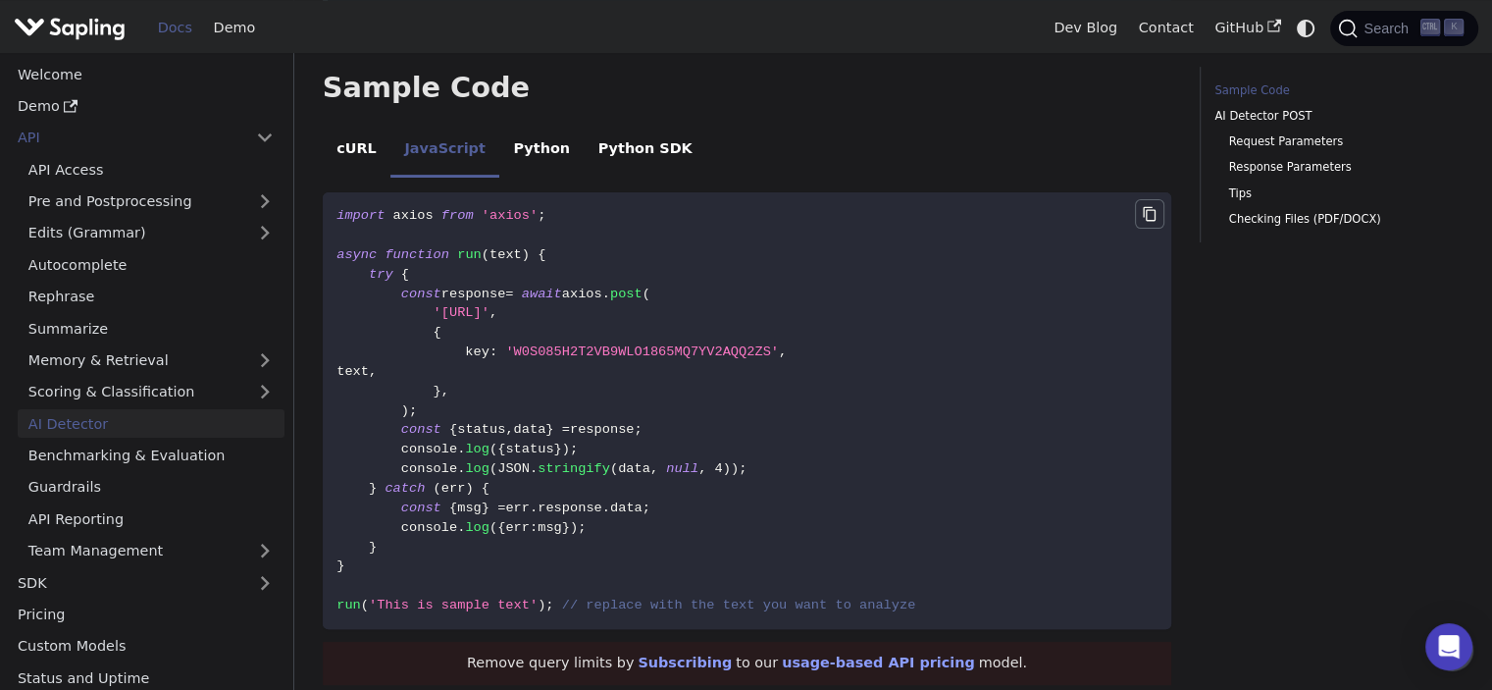
click at [1154, 212] on icon "Copy code to clipboard" at bounding box center [1150, 214] width 16 height 16
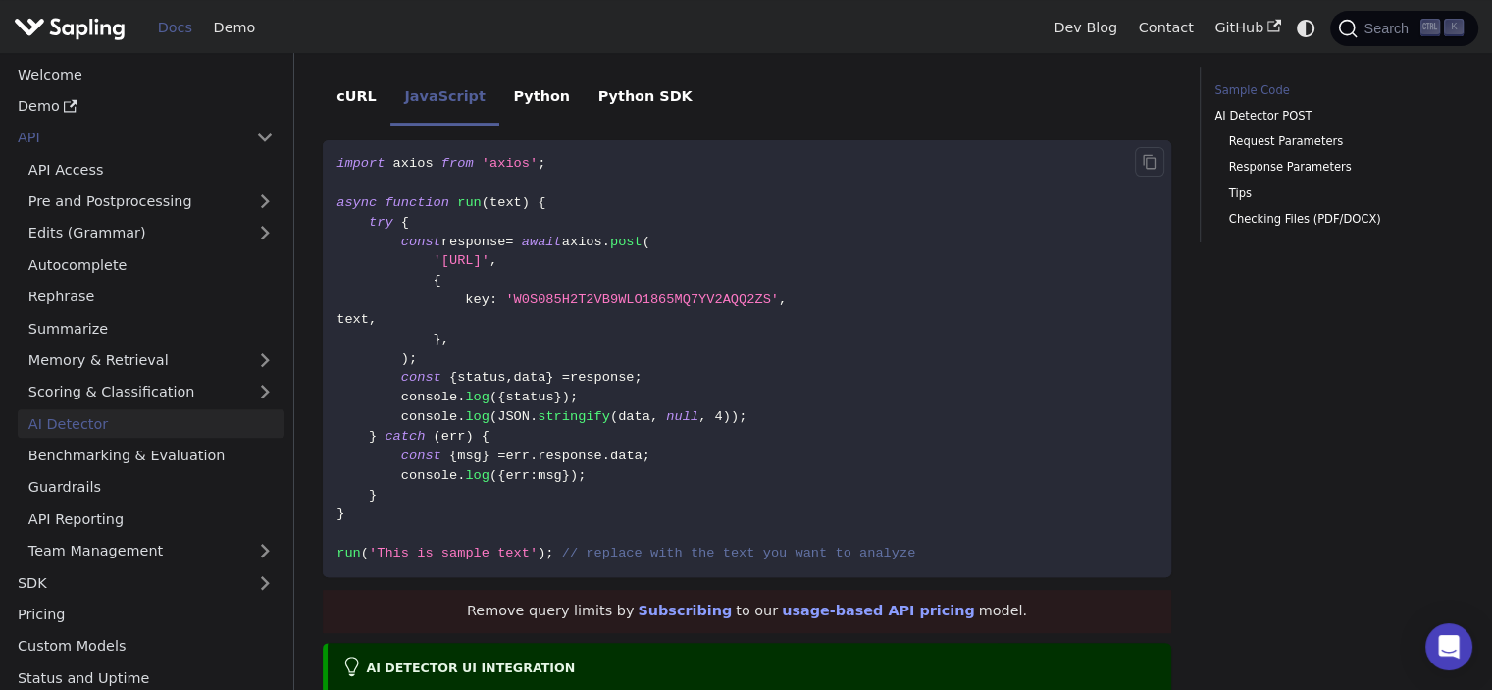
scroll to position [589, 0]
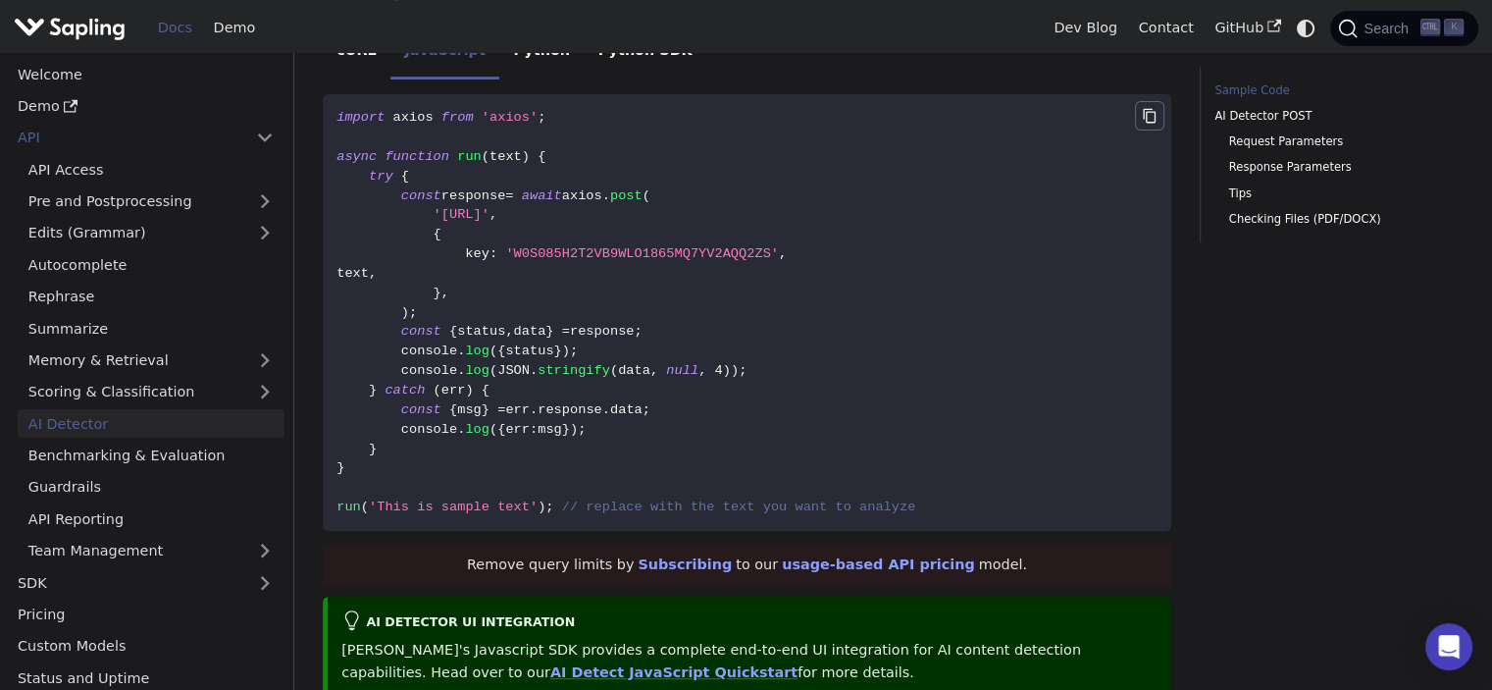
click at [1151, 119] on icon "Copy code to clipboard" at bounding box center [1150, 116] width 16 height 16
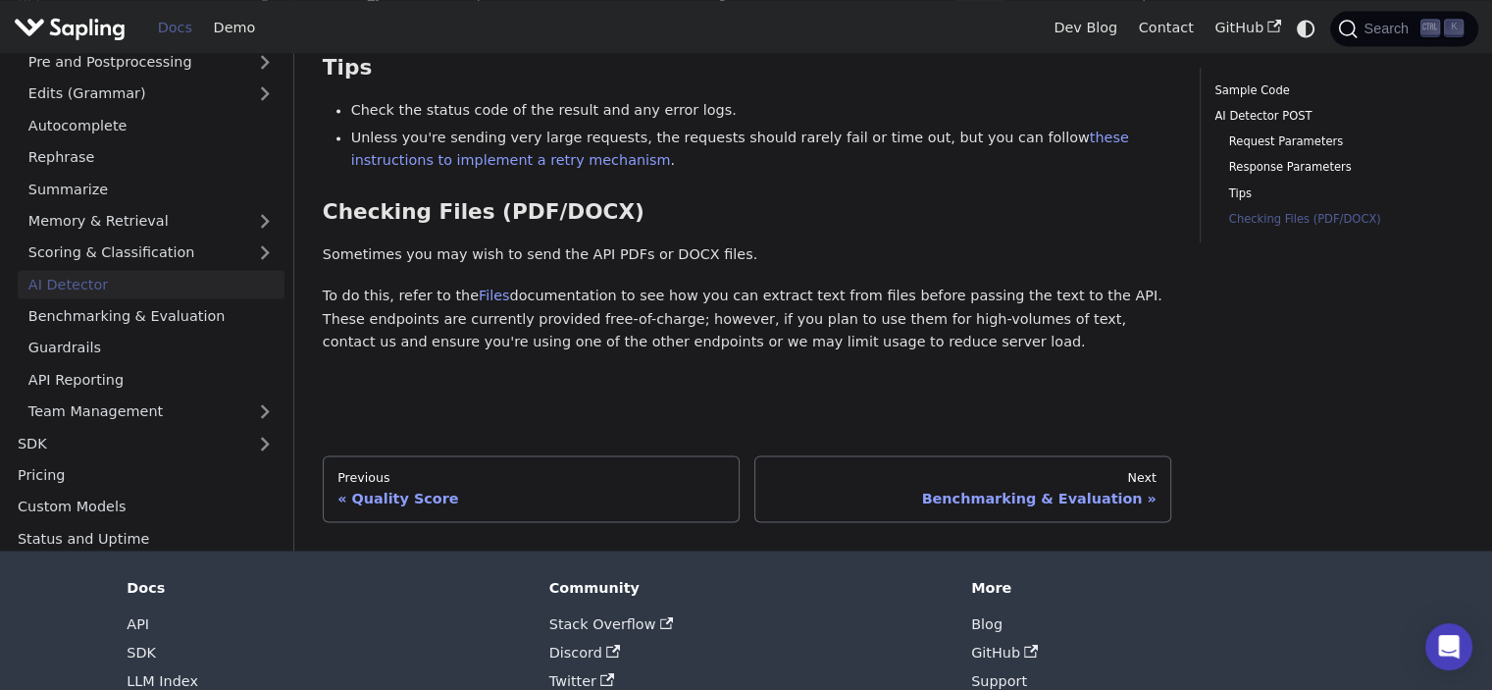
scroll to position [3062, 0]
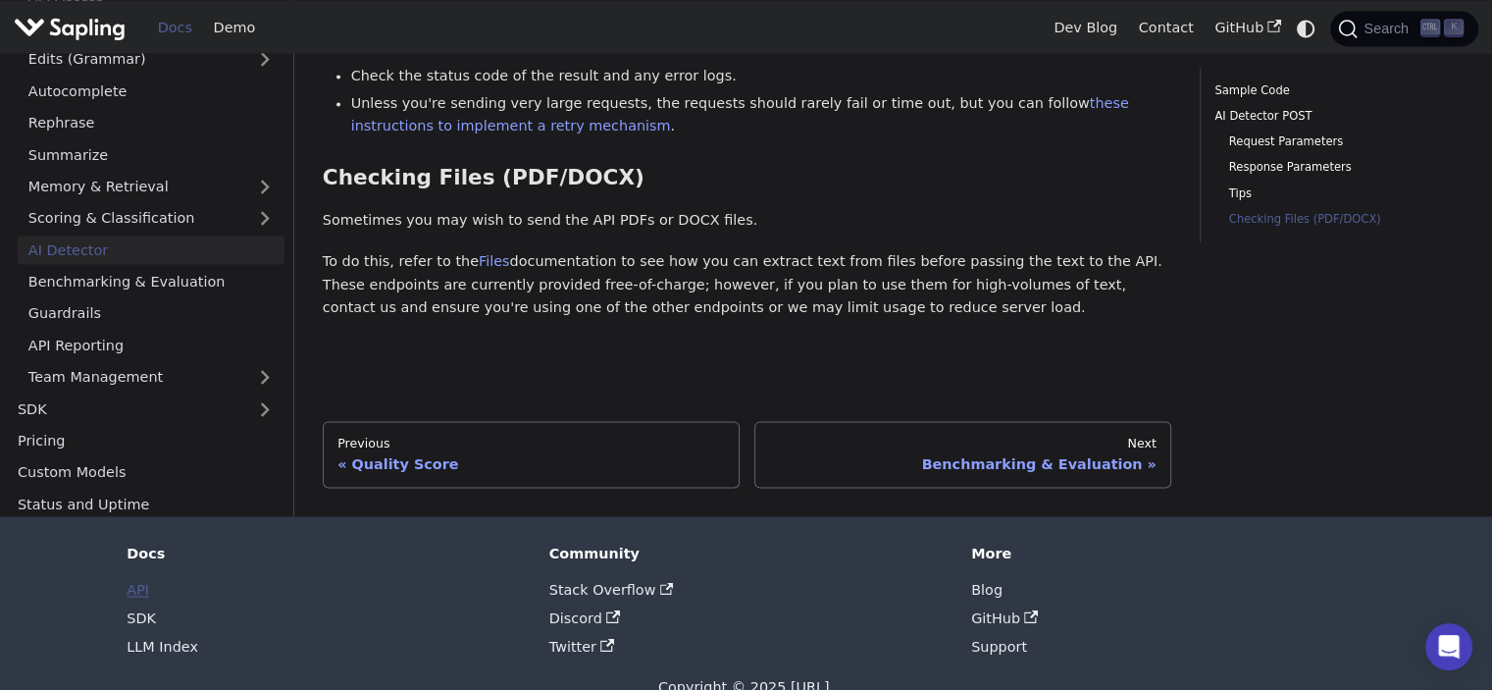
click at [141, 582] on link "API" at bounding box center [138, 590] width 23 height 16
